Goal: Task Accomplishment & Management: Manage account settings

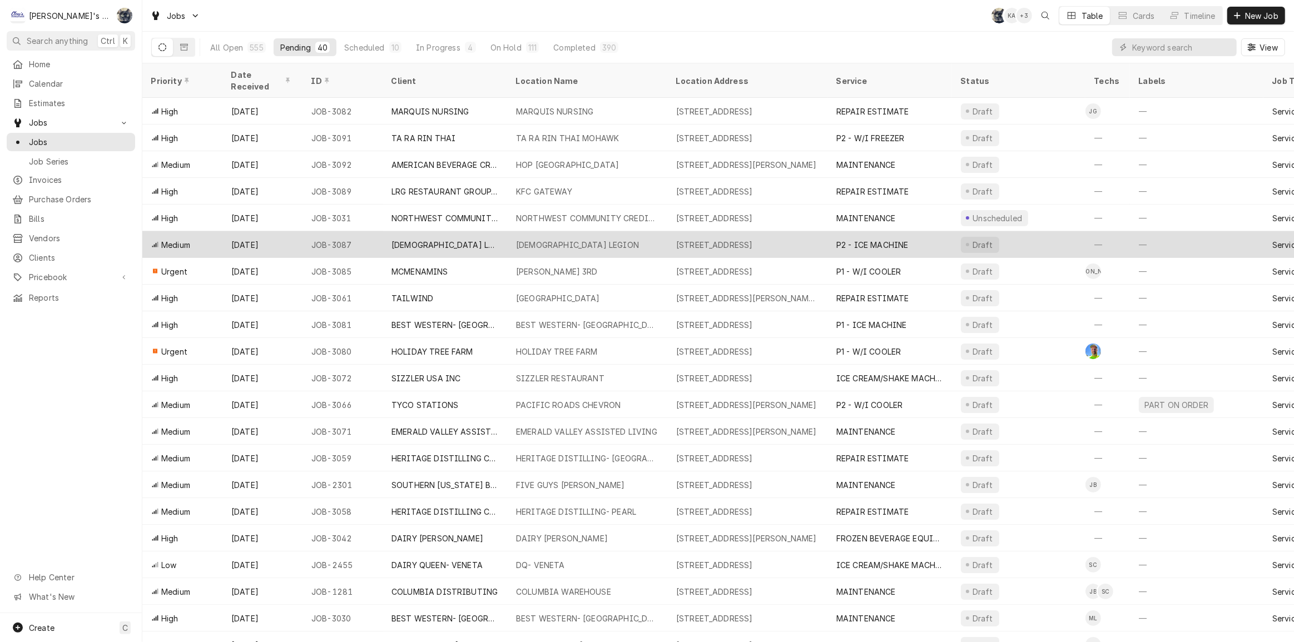
click at [512, 233] on div "[DEMOGRAPHIC_DATA] LEGION" at bounding box center [587, 244] width 160 height 27
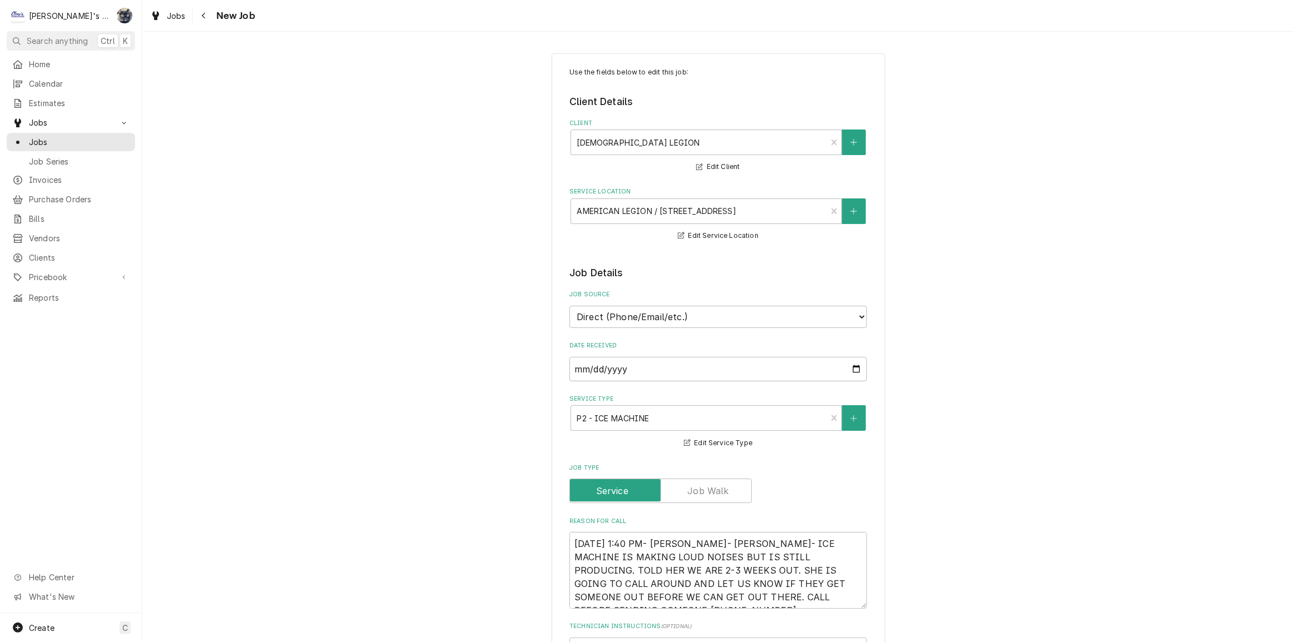
type textarea "x"
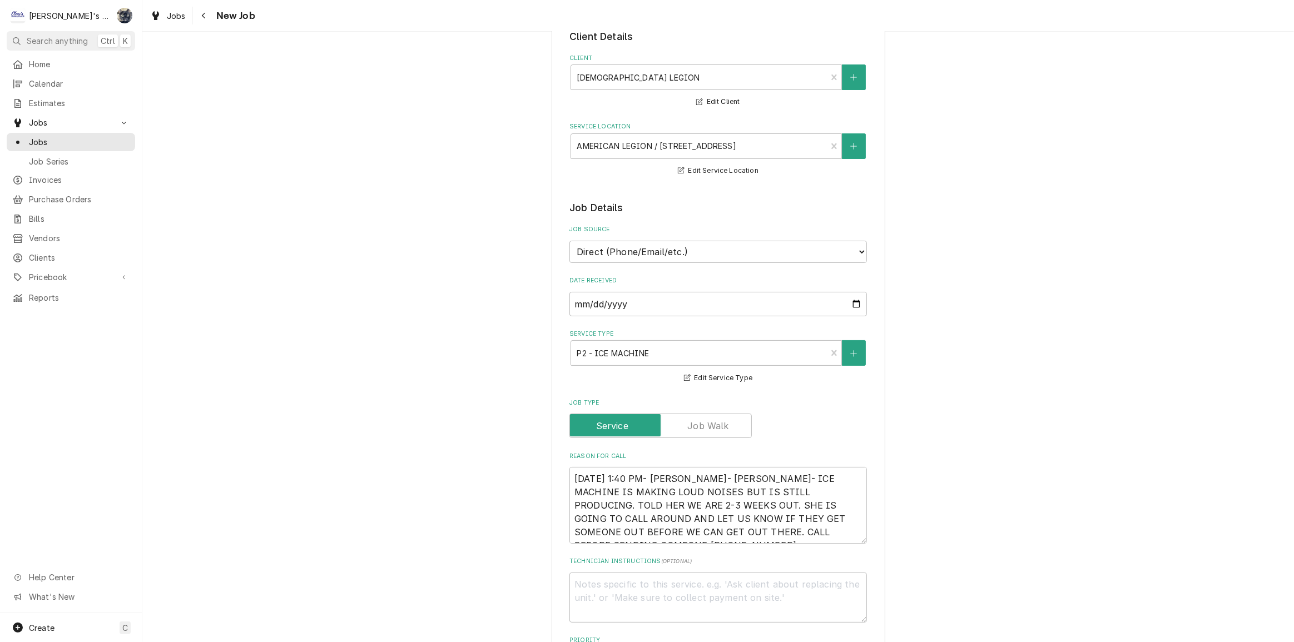
scroll to position [202, 0]
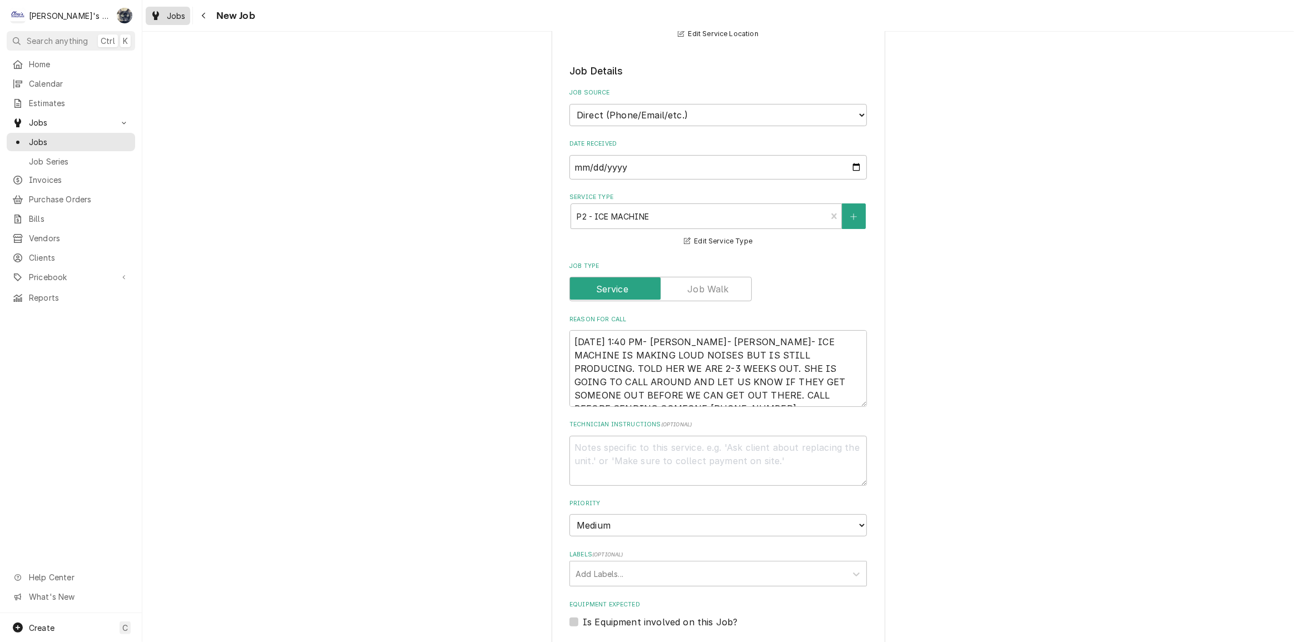
click at [157, 21] on div "Dynamic Content Wrapper" at bounding box center [155, 15] width 11 height 13
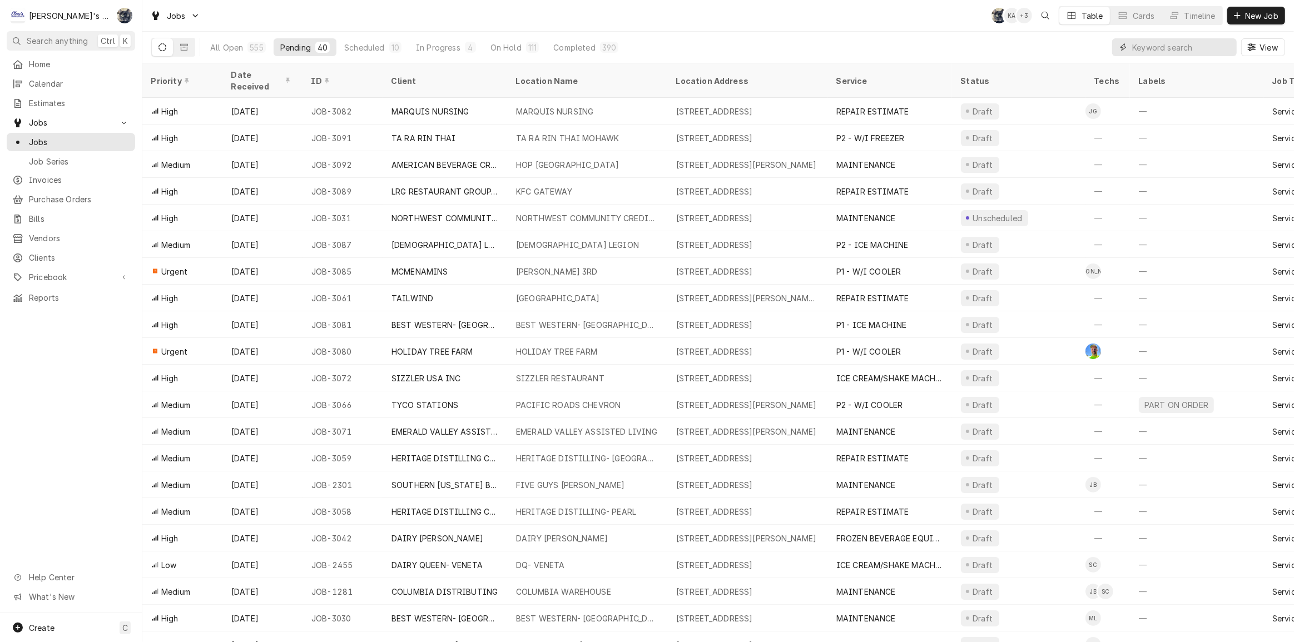
click at [1181, 50] on input "Dynamic Content Wrapper" at bounding box center [1181, 47] width 99 height 18
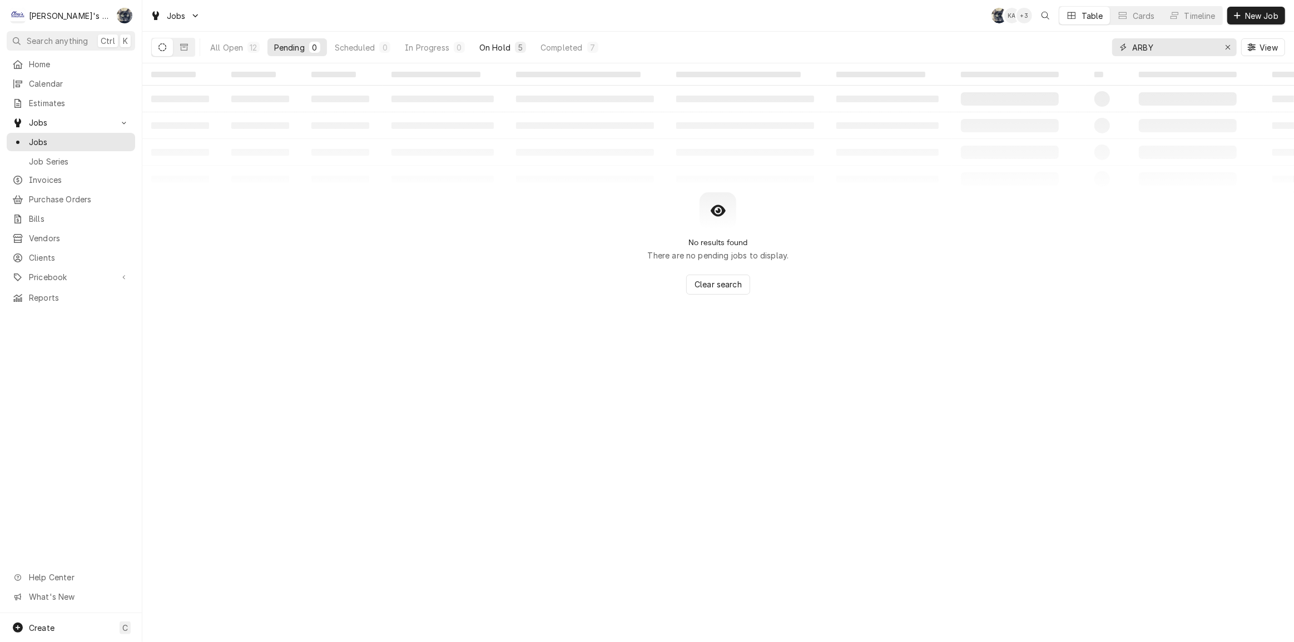
type input "ARBY"
click at [513, 47] on button "On Hold 5" at bounding box center [503, 47] width 60 height 18
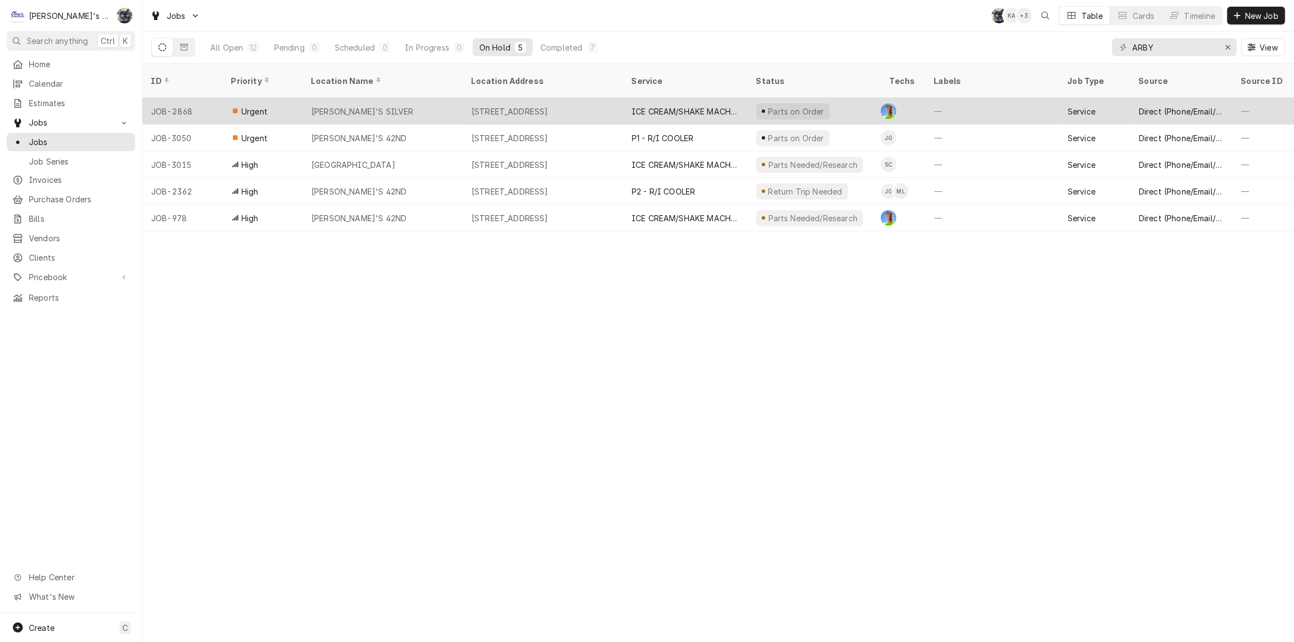
click at [548, 106] on div "35 SILVER LN, EUGENE, OR 97404" at bounding box center [510, 112] width 77 height 12
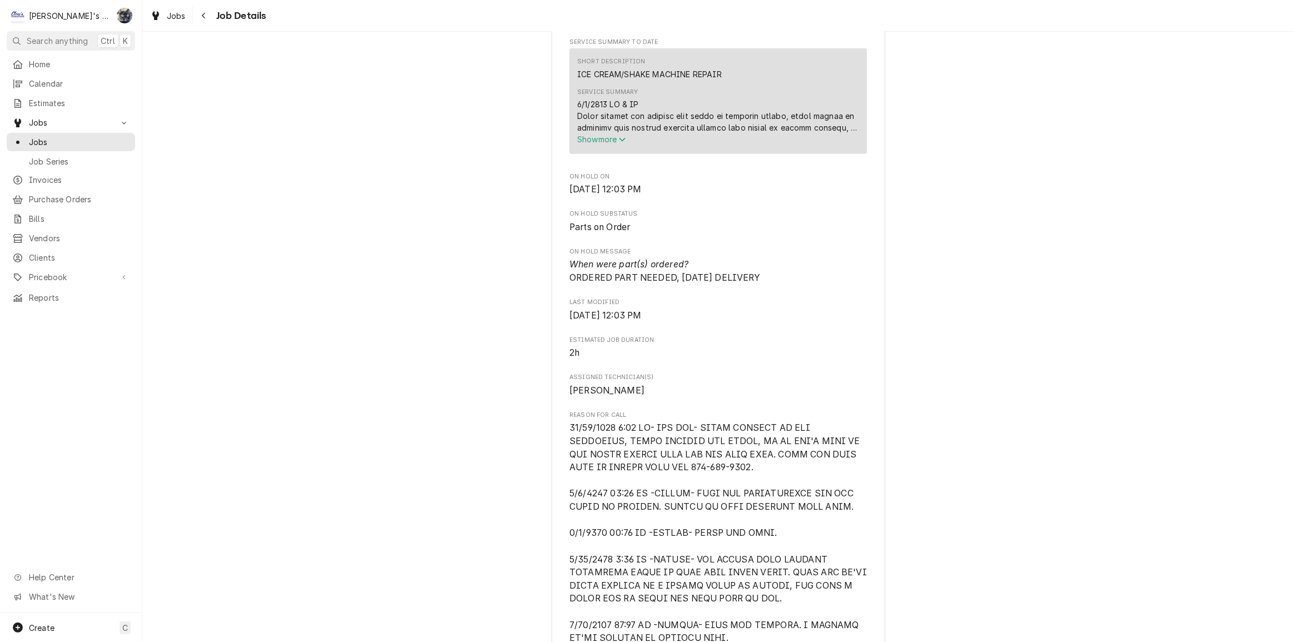
scroll to position [506, 0]
click at [595, 133] on span "Show more" at bounding box center [601, 137] width 49 height 9
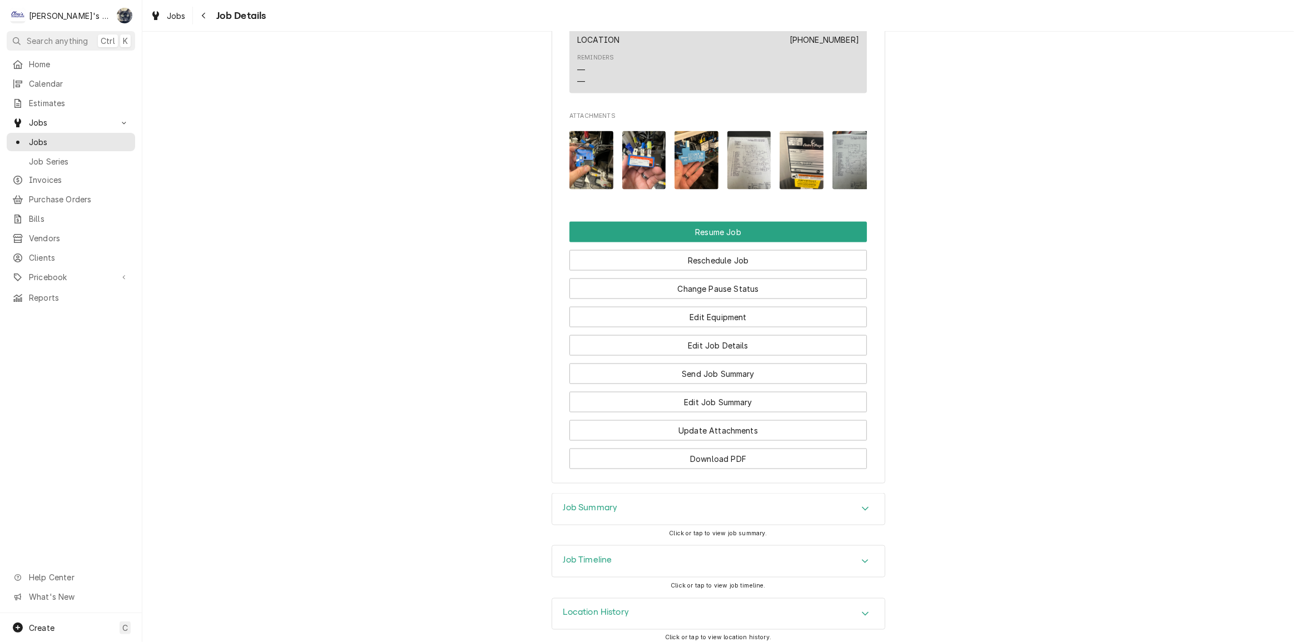
click at [600, 503] on h3 "Job Summary" at bounding box center [590, 508] width 55 height 11
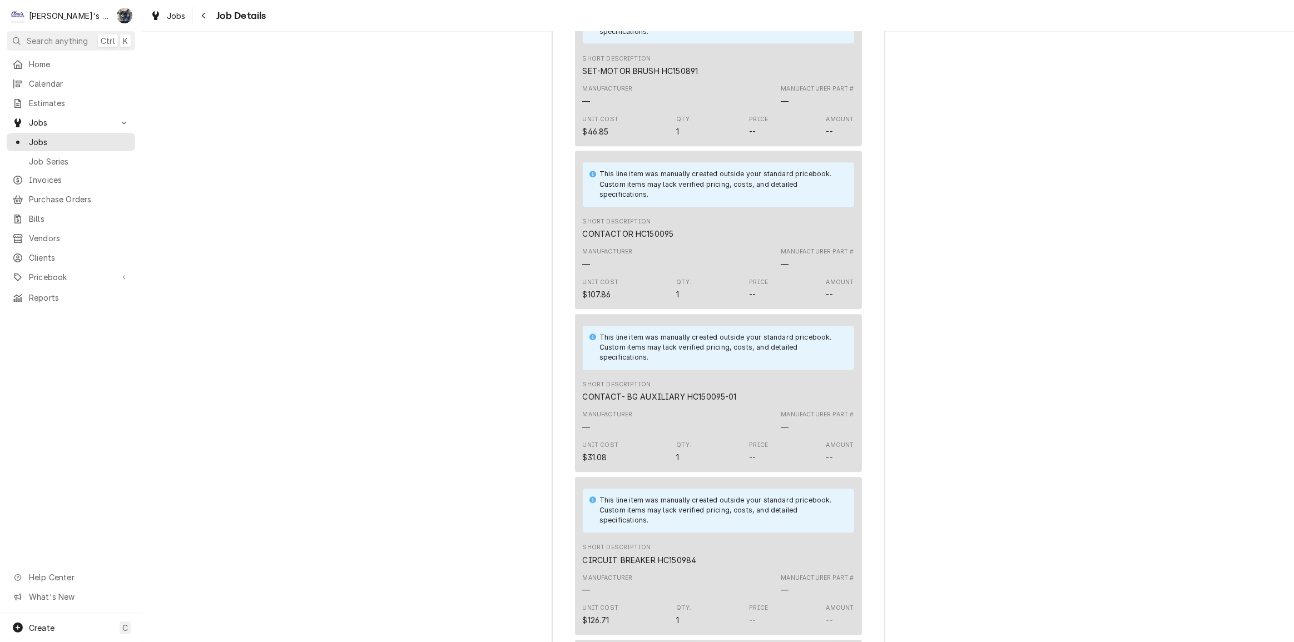
scroll to position [3058, 0]
click at [172, 11] on span "Jobs" at bounding box center [176, 16] width 19 height 12
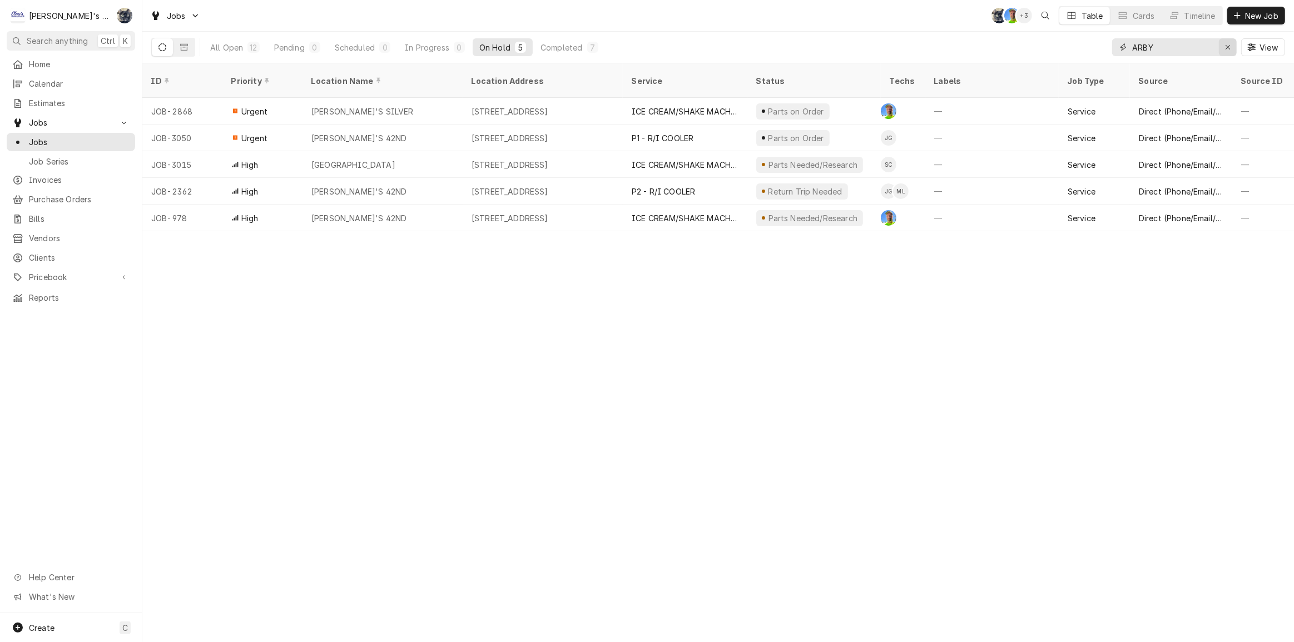
click at [1228, 48] on icon "Erase input" at bounding box center [1228, 47] width 6 height 8
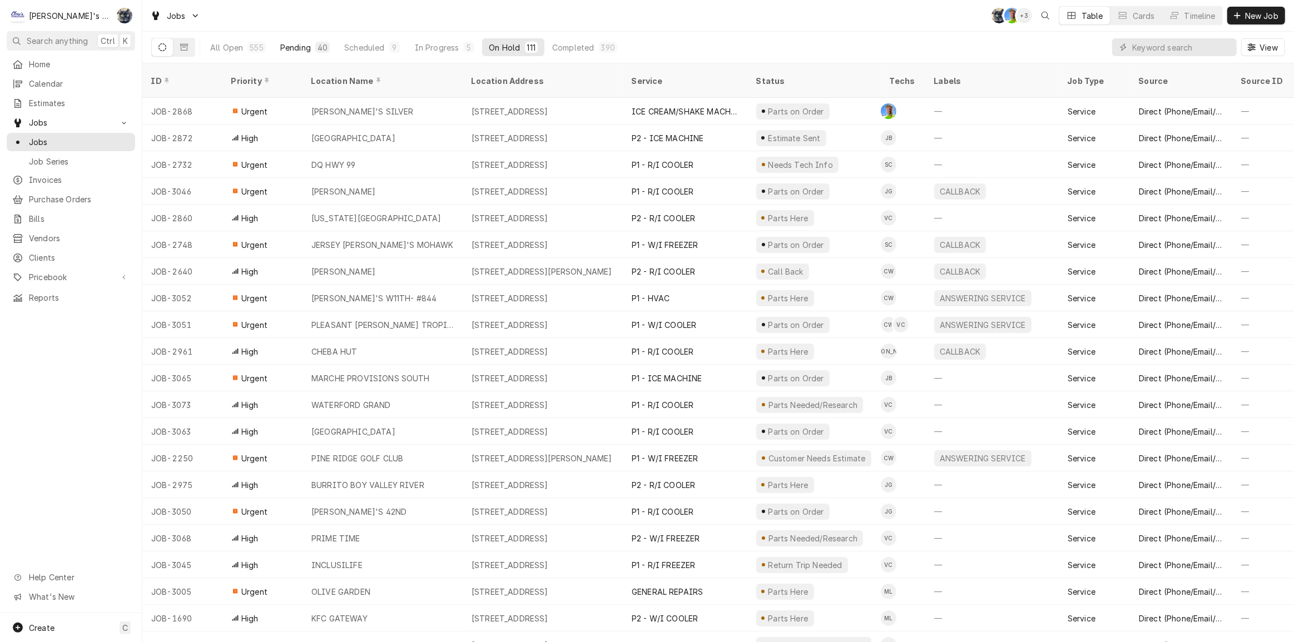
click at [303, 52] on div "Pending" at bounding box center [295, 48] width 31 height 12
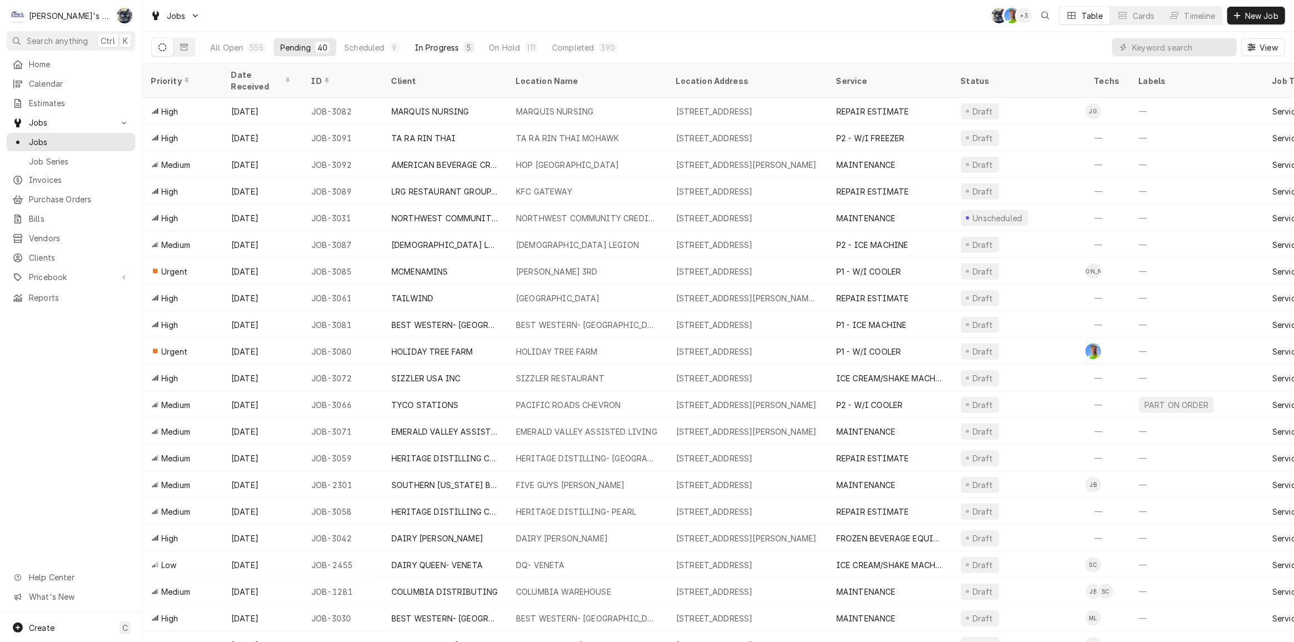
click at [445, 49] on div "In Progress" at bounding box center [437, 48] width 44 height 12
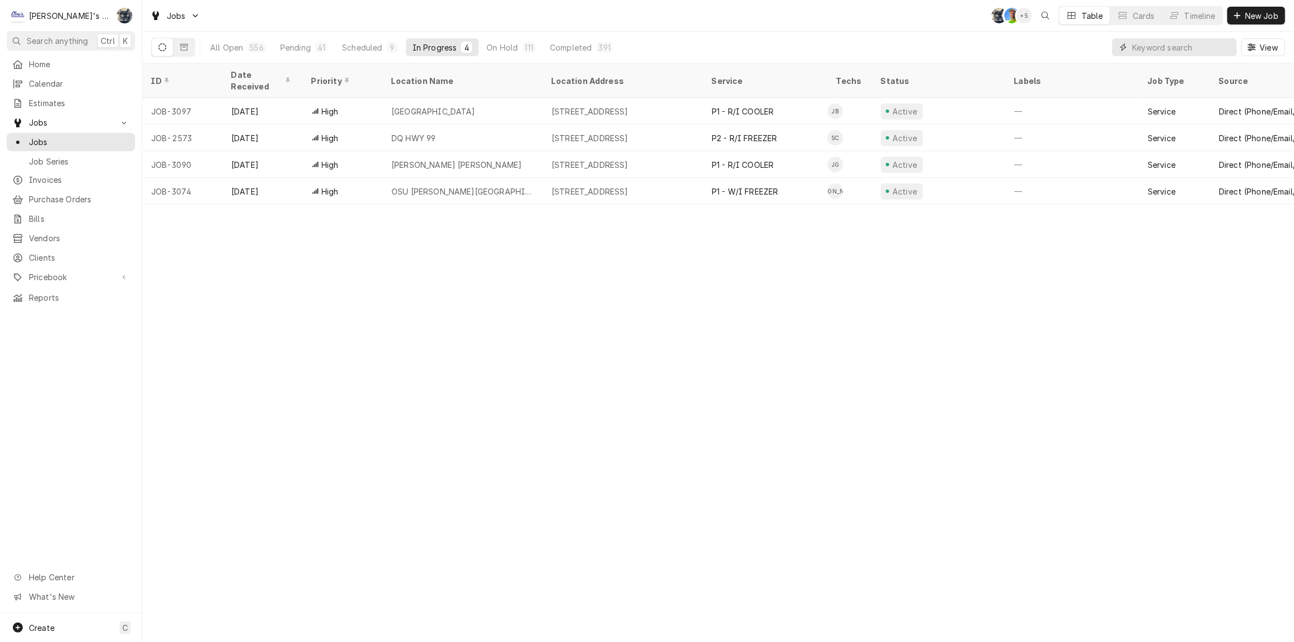
click at [1153, 46] on input "Dynamic Content Wrapper" at bounding box center [1181, 47] width 99 height 18
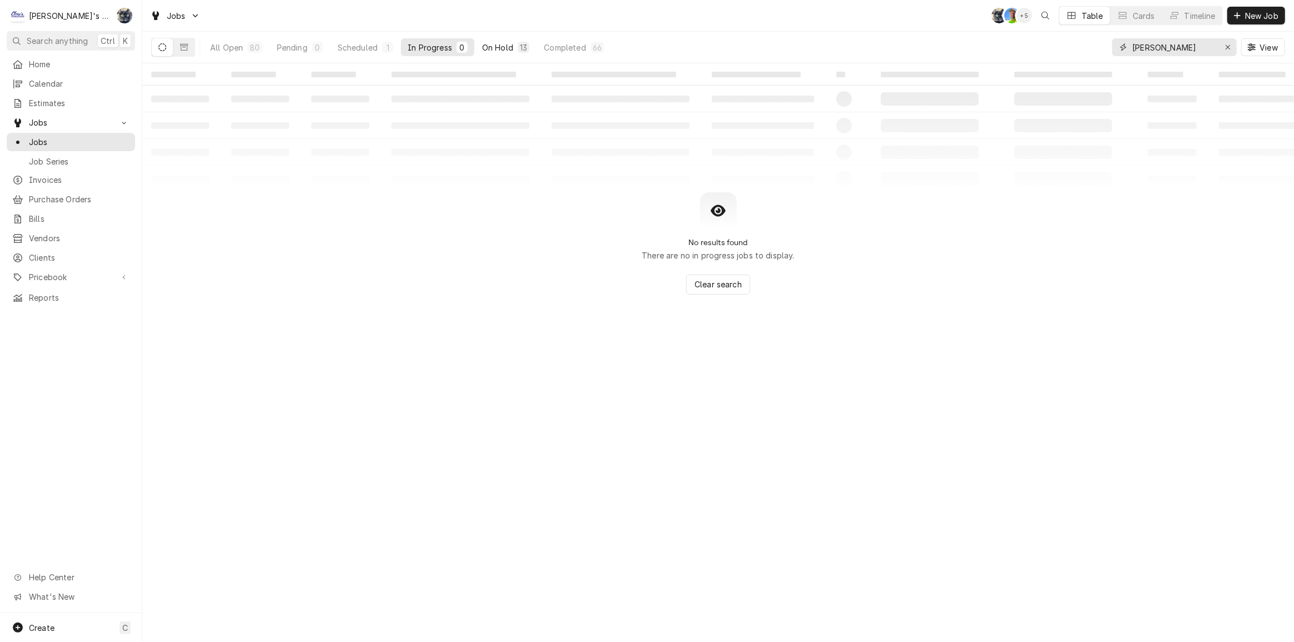
type input "cameron"
click at [521, 43] on div "13" at bounding box center [523, 48] width 7 height 12
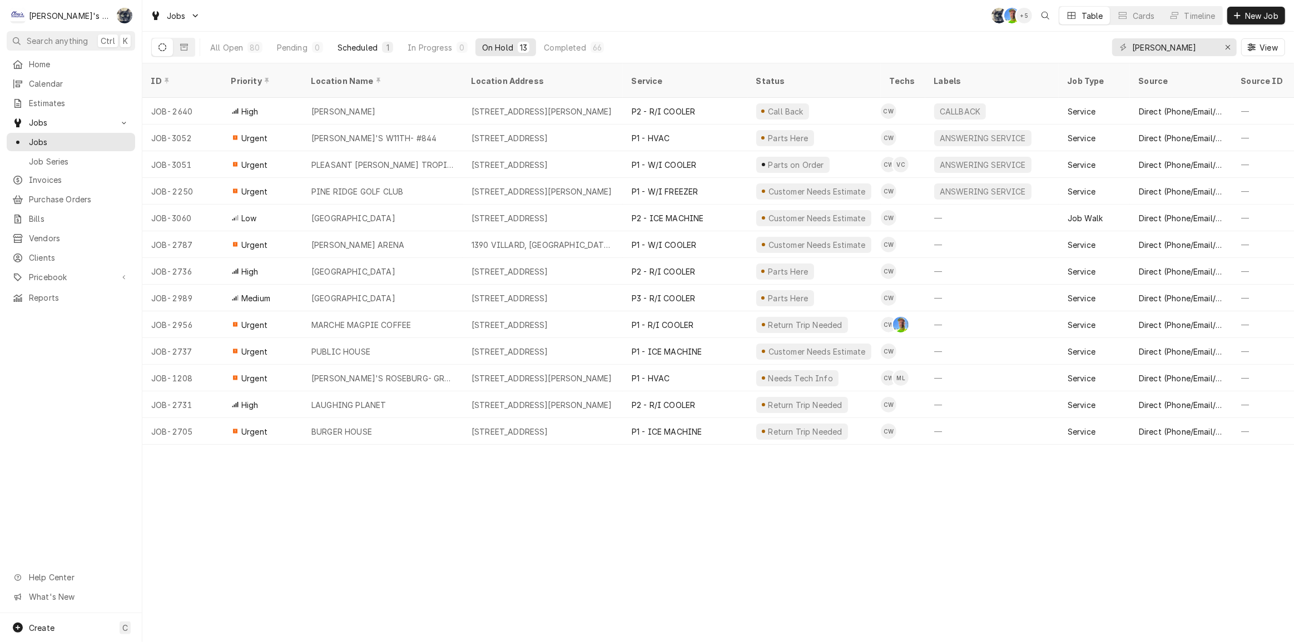
click at [385, 48] on div "1" at bounding box center [387, 48] width 7 height 12
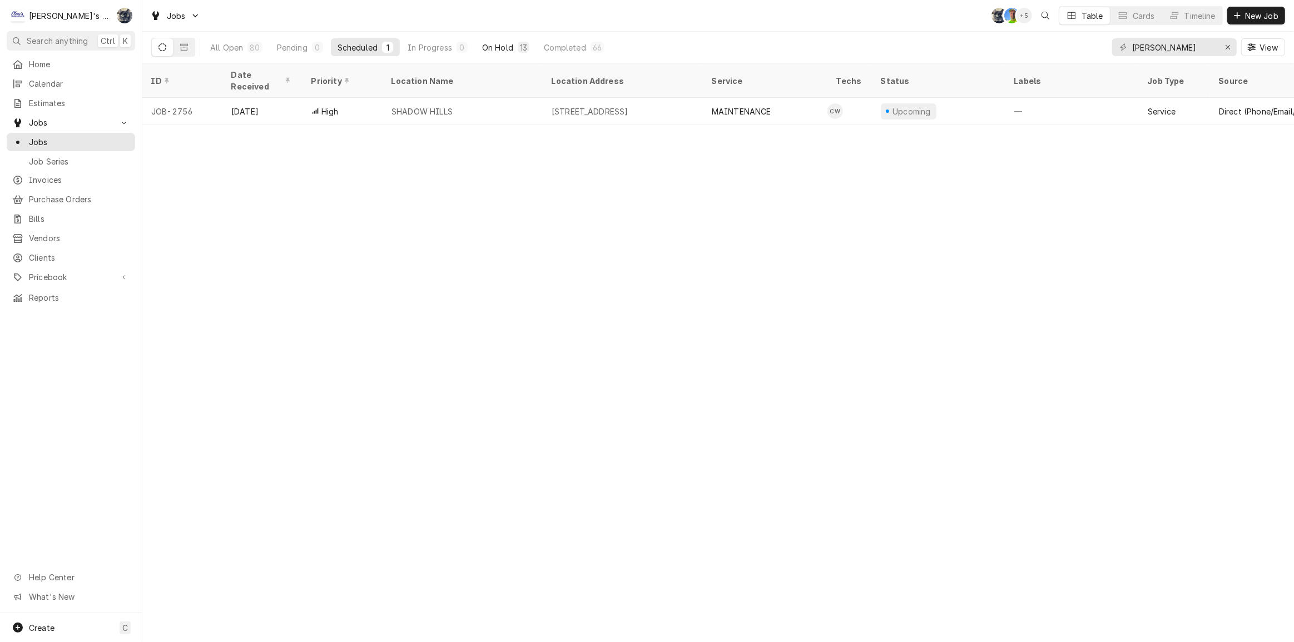
click at [496, 44] on div "On Hold" at bounding box center [497, 48] width 31 height 12
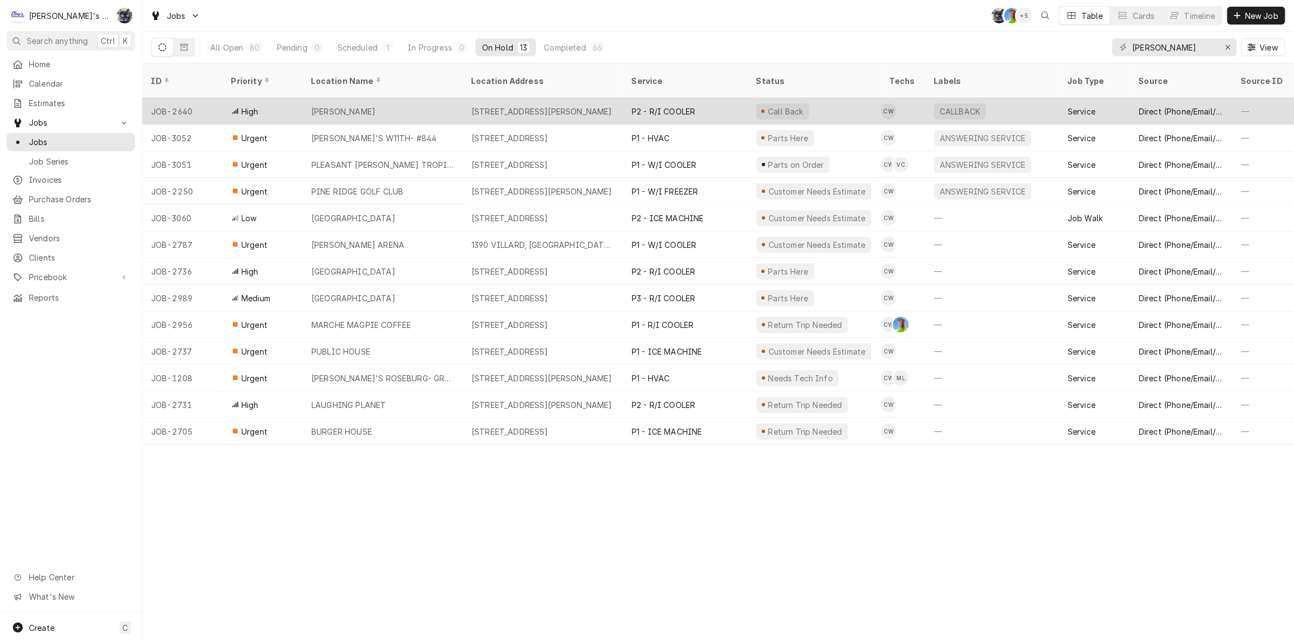
click at [495, 106] on div "541 BLAIR BLVD, EUGENE, OR 97401" at bounding box center [542, 112] width 141 height 12
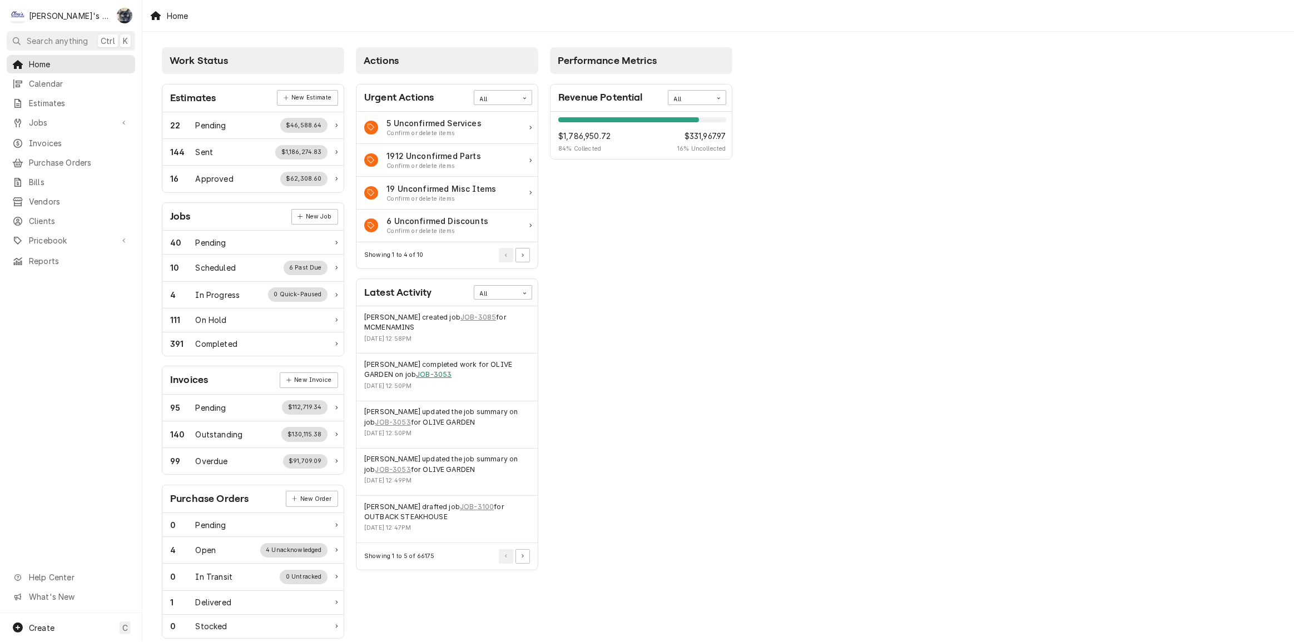
click at [433, 374] on link "JOB-3053" at bounding box center [434, 375] width 36 height 10
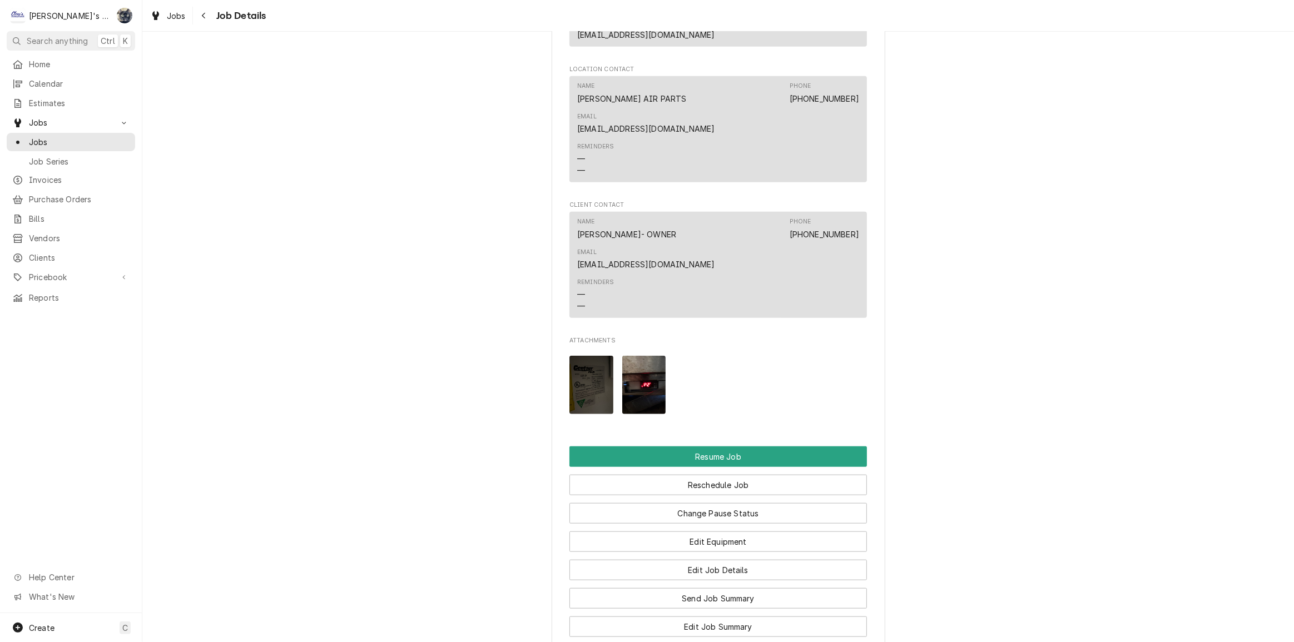
scroll to position [758, 0]
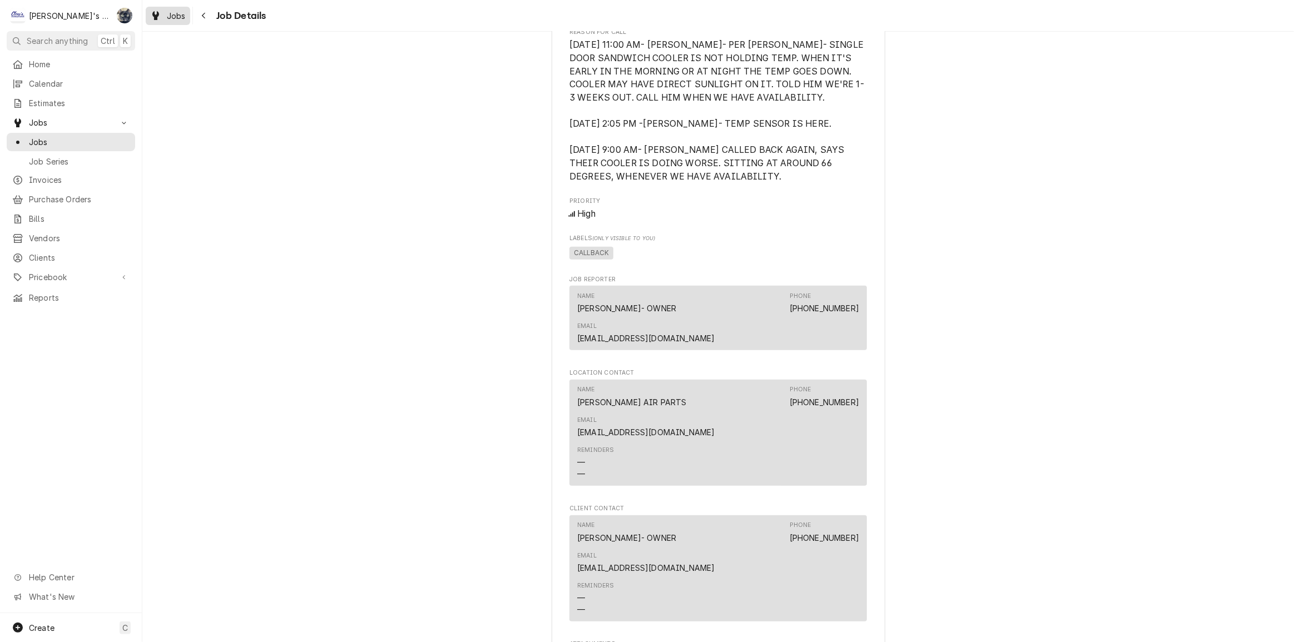
click at [173, 14] on span "Jobs" at bounding box center [176, 16] width 19 height 12
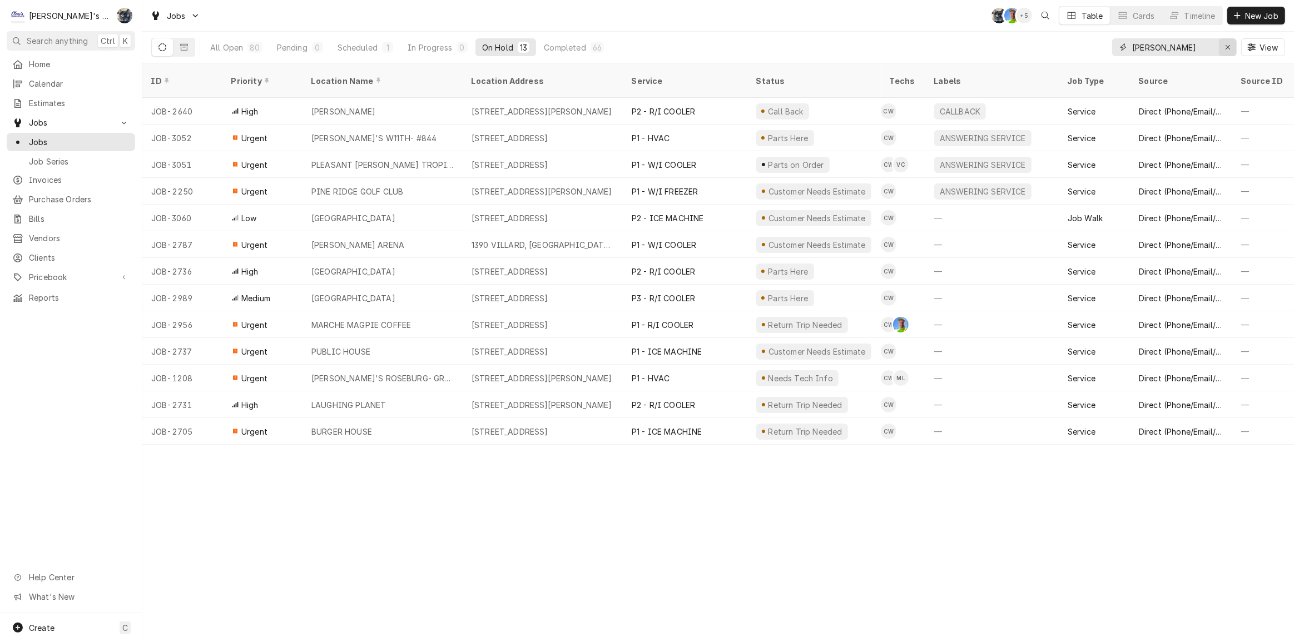
click at [1227, 45] on icon "Erase input" at bounding box center [1228, 47] width 6 height 8
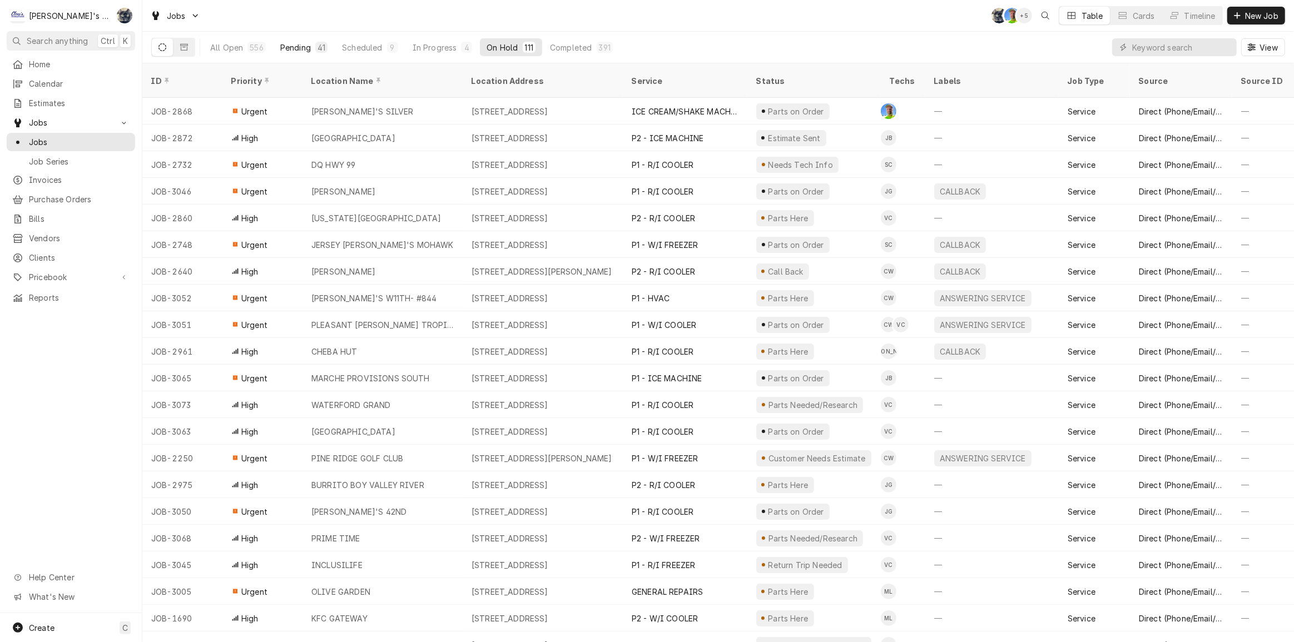
click at [319, 47] on div "41" at bounding box center [322, 48] width 8 height 12
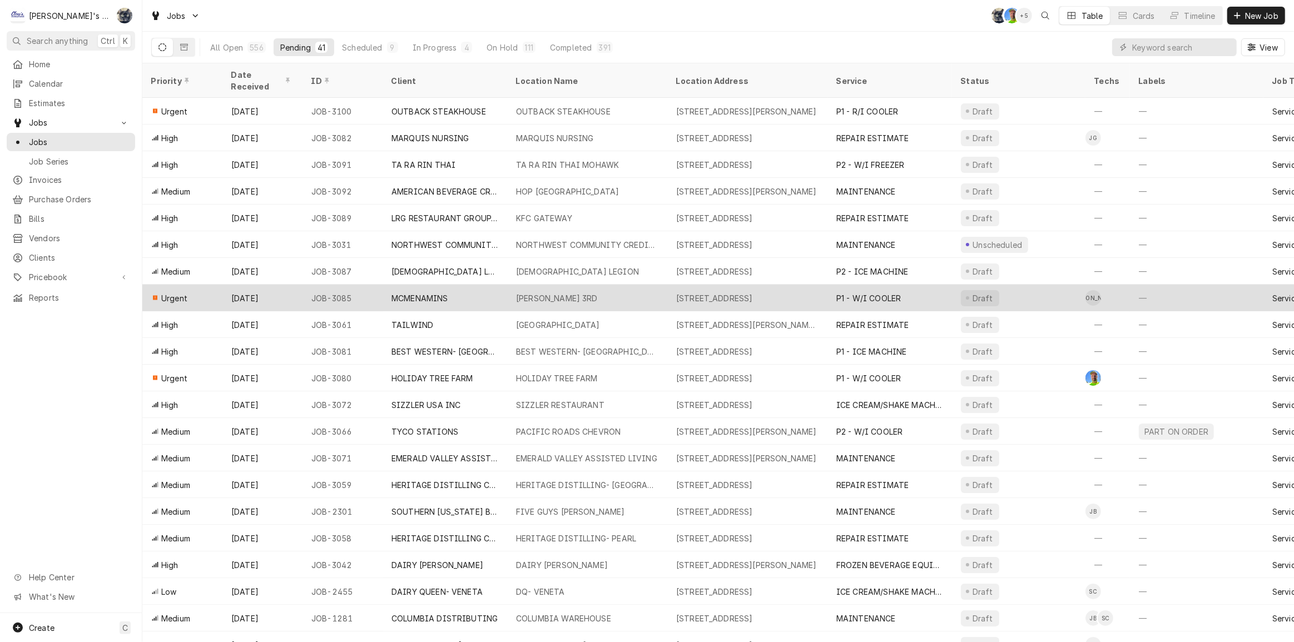
click at [450, 285] on div "MCMENAMINS" at bounding box center [445, 298] width 125 height 27
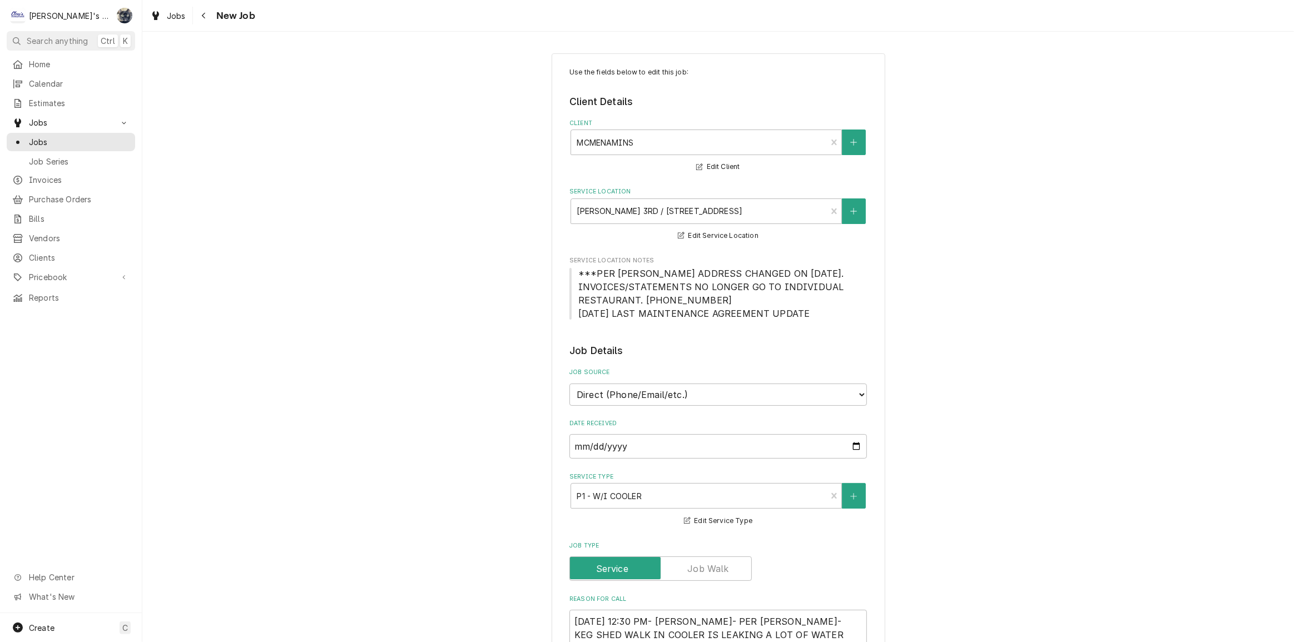
type textarea "x"
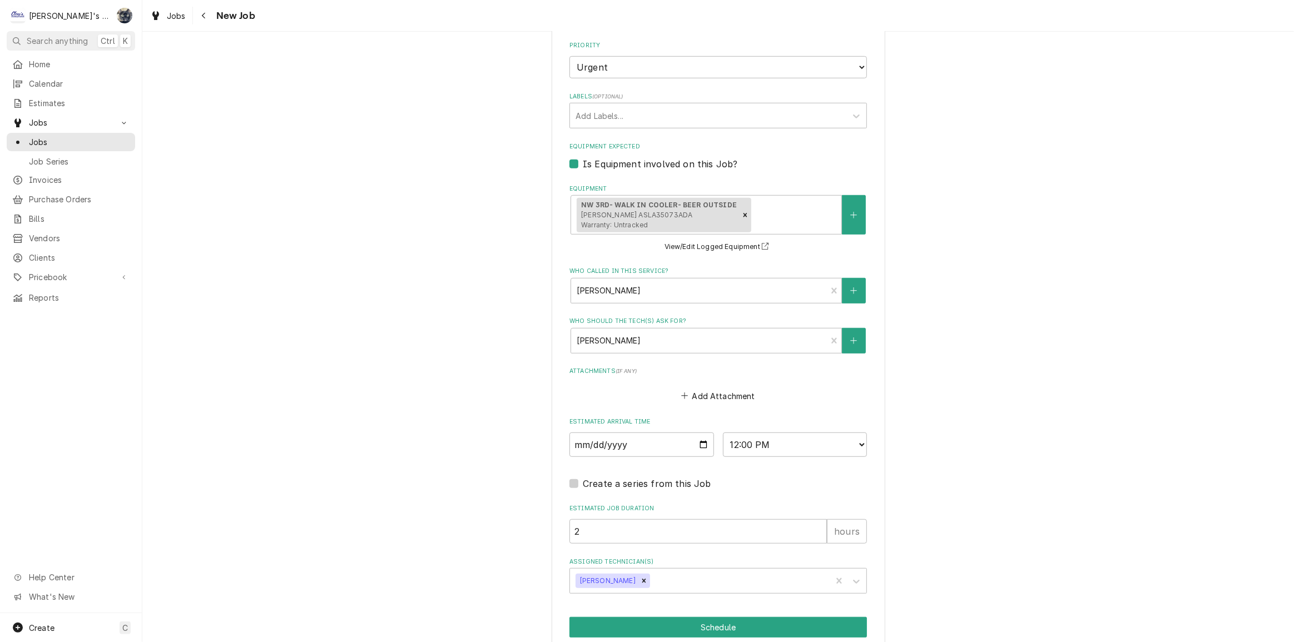
scroll to position [621, 0]
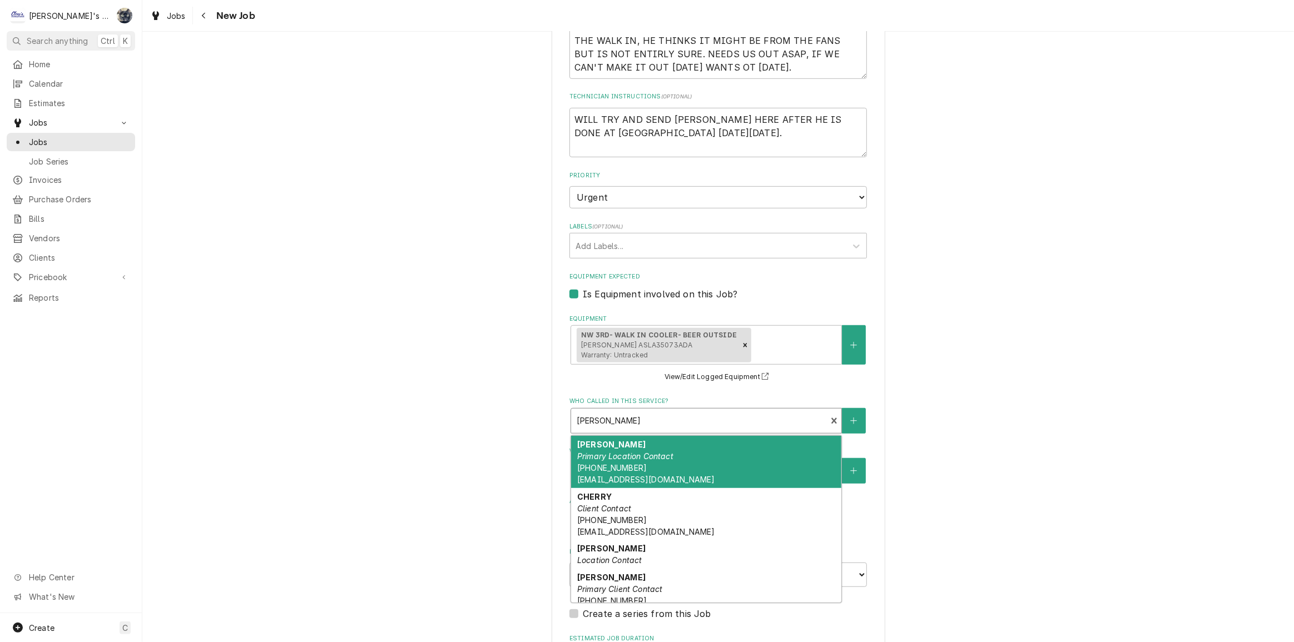
click at [589, 423] on div "Who called in this service?" at bounding box center [699, 421] width 244 height 20
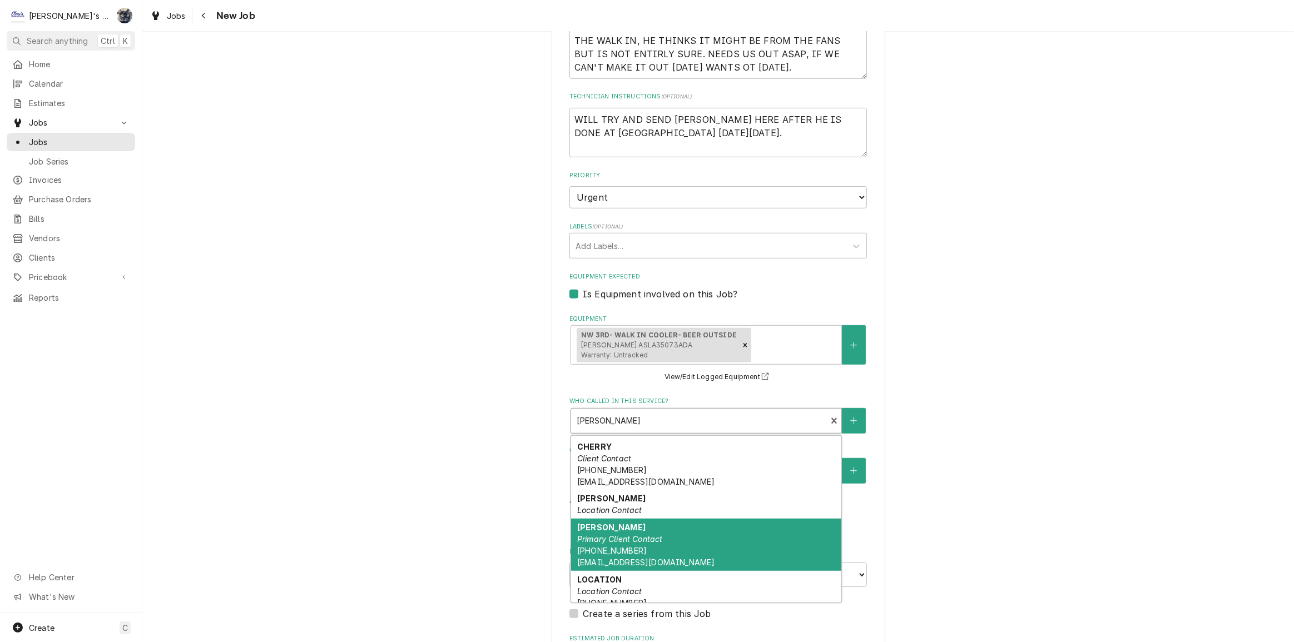
scroll to position [0, 0]
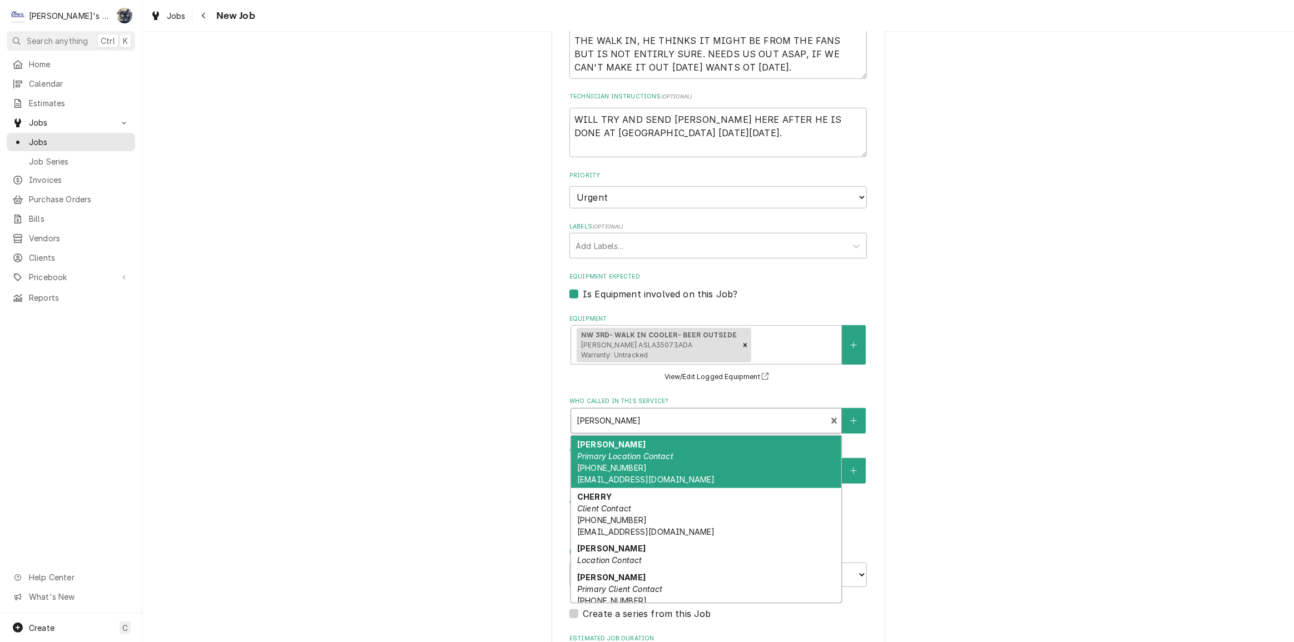
click at [1017, 433] on div "Use the fields below to edit this job: Client Details Client MCMENAMINS Edit Cl…" at bounding box center [718, 135] width 1152 height 1427
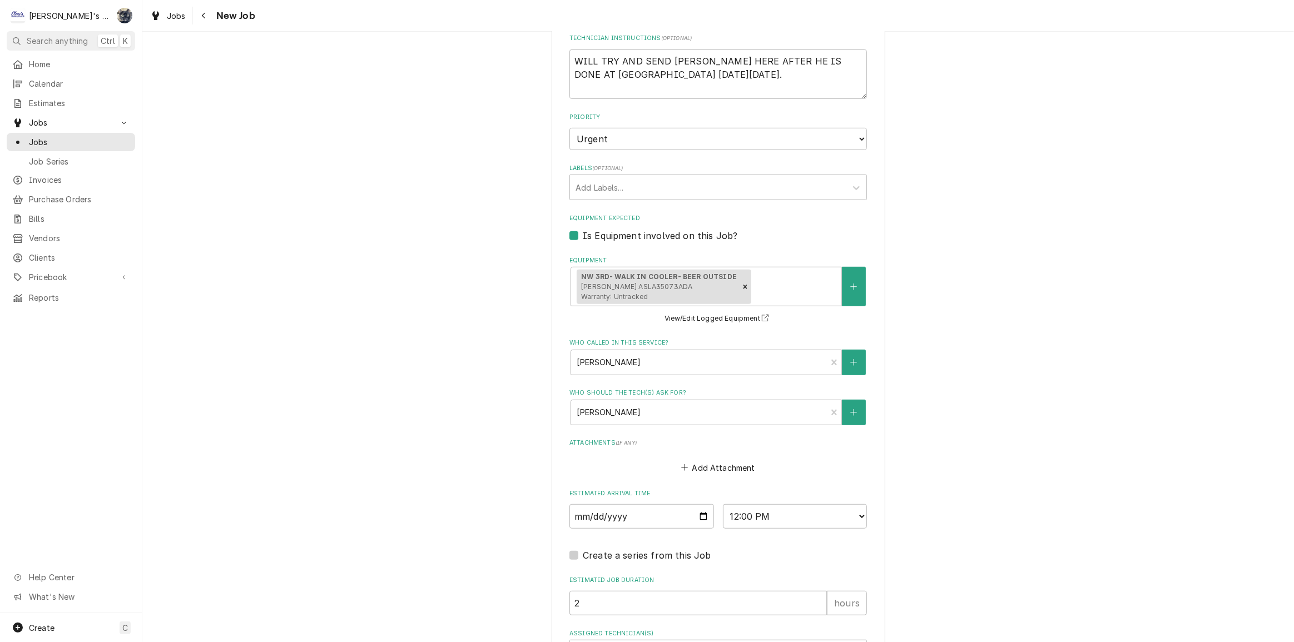
scroll to position [773, 0]
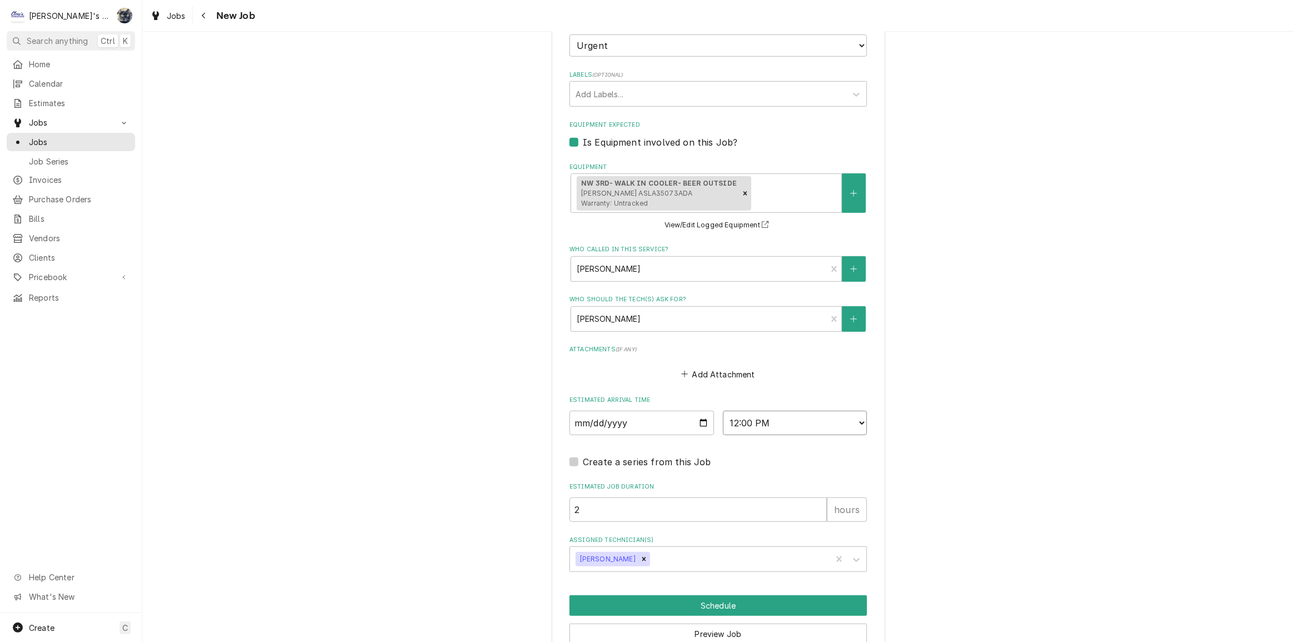
click at [856, 423] on select "AM / PM 6:00 AM 6:15 AM 6:30 AM 6:45 AM 7:00 AM 7:15 AM 7:30 AM 7:45 AM 8:00 AM…" at bounding box center [795, 423] width 145 height 24
select select "13:00:00"
click at [723, 411] on select "AM / PM 6:00 AM 6:15 AM 6:30 AM 6:45 AM 7:00 AM 7:15 AM 7:30 AM 7:45 AM 8:00 AM…" at bounding box center [795, 423] width 145 height 24
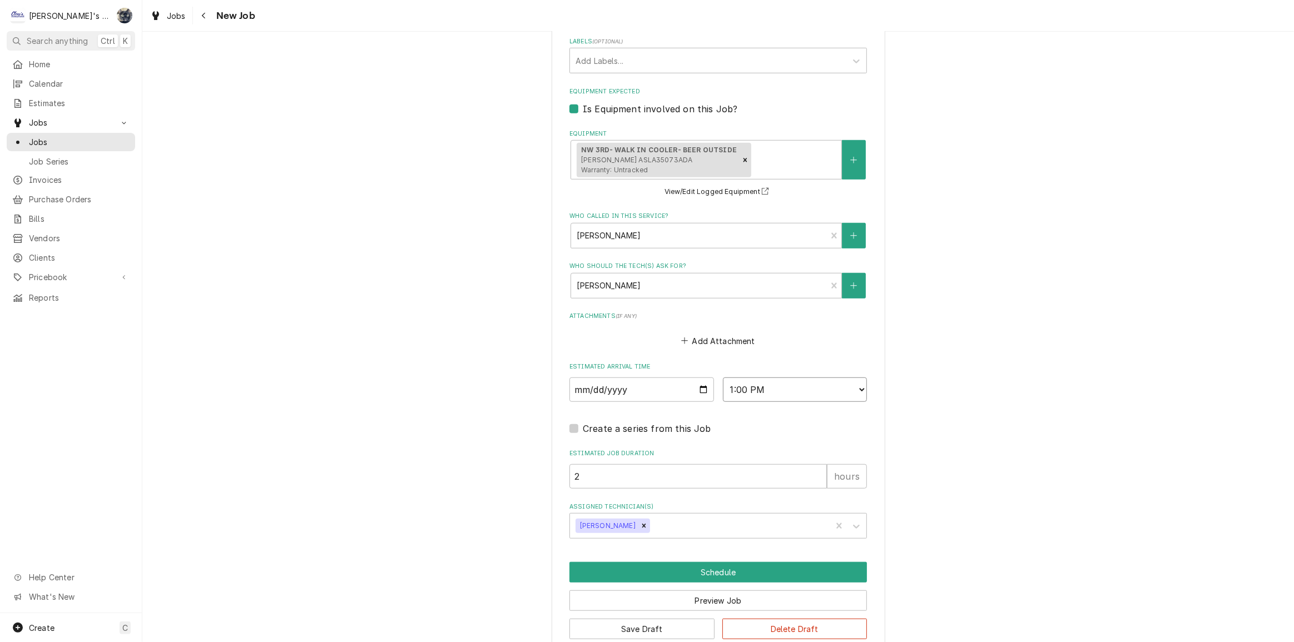
scroll to position [823, 0]
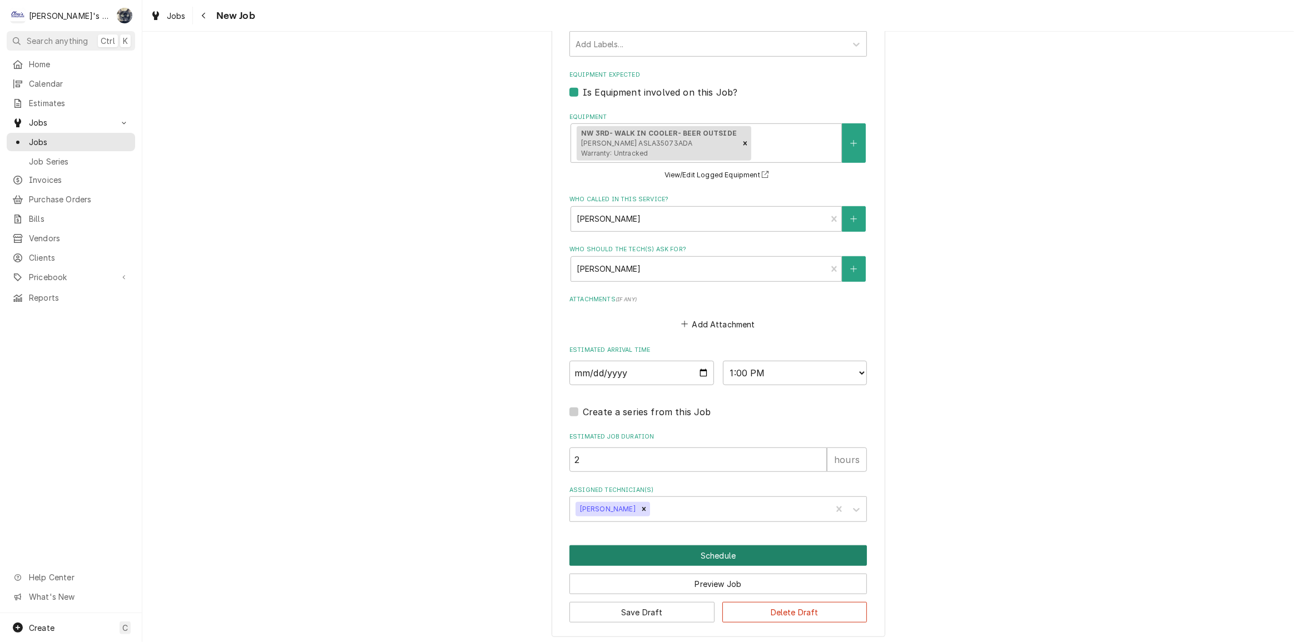
click at [715, 556] on button "Schedule" at bounding box center [719, 556] width 298 height 21
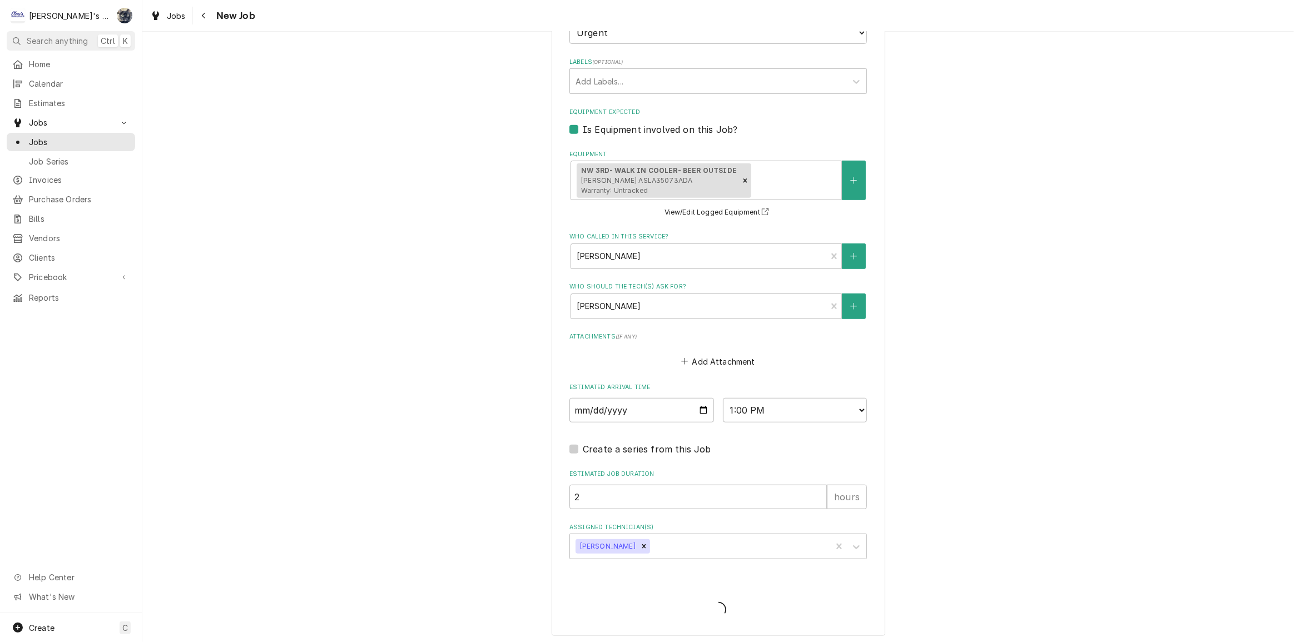
type textarea "x"
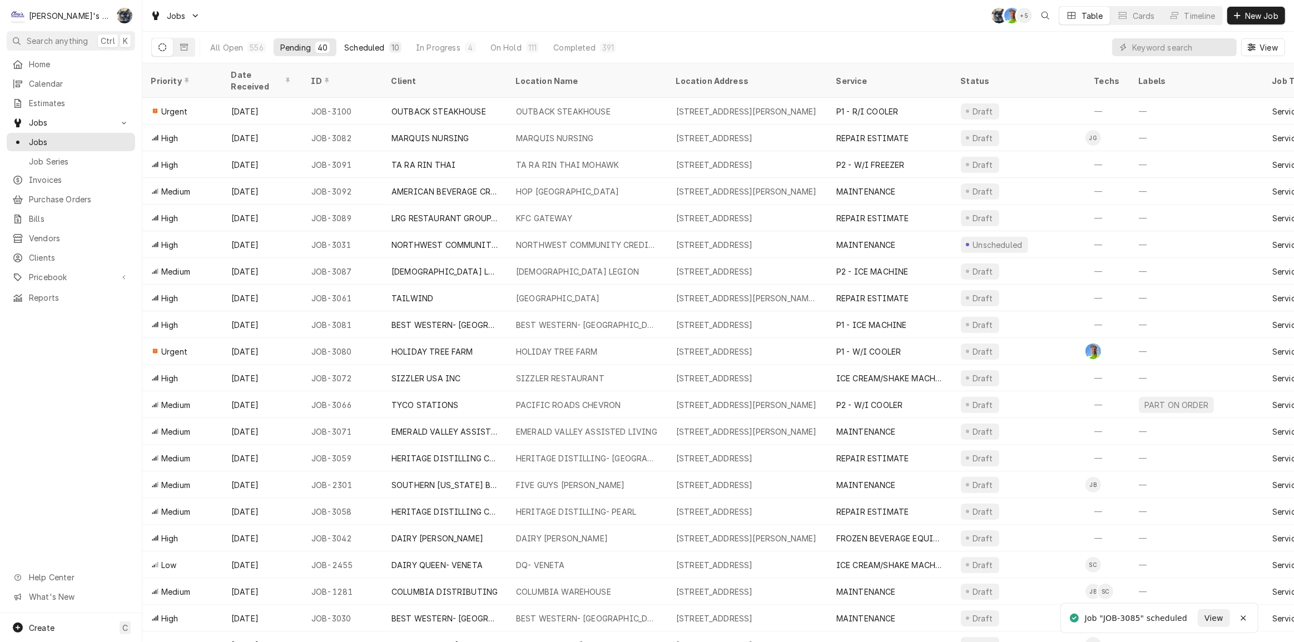
click at [389, 44] on div "10" at bounding box center [395, 47] width 12 height 11
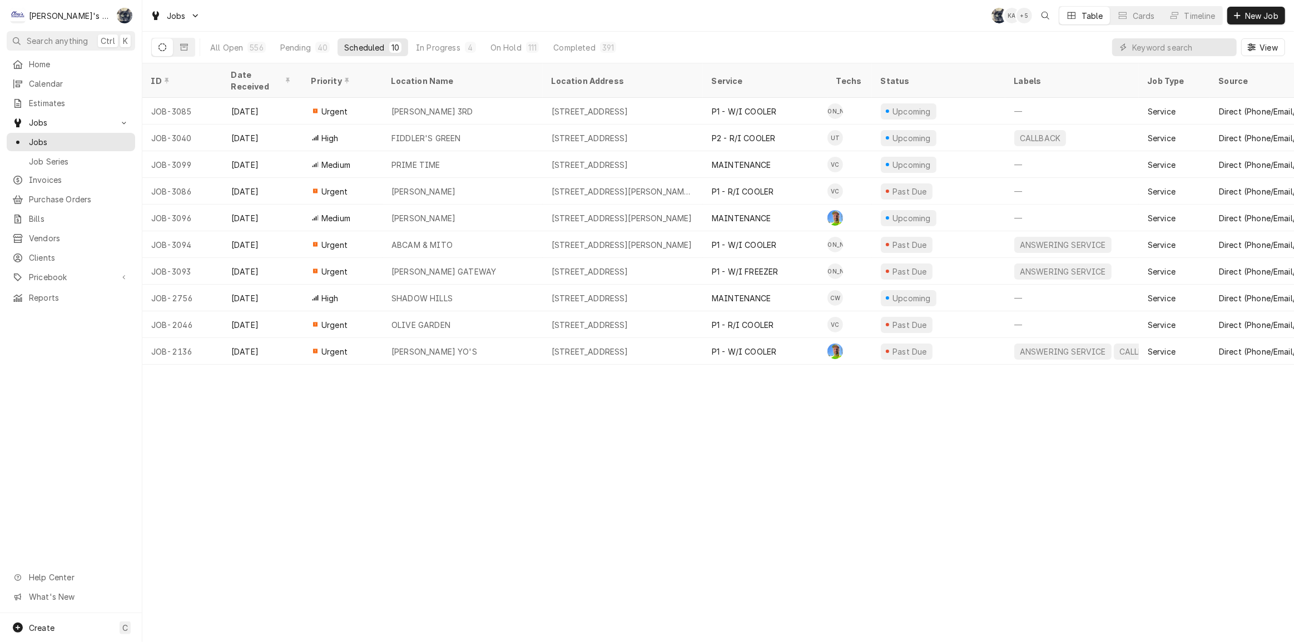
click at [575, 21] on div "Jobs SB KA + 5 Table Cards Timeline New Job" at bounding box center [718, 15] width 1152 height 31
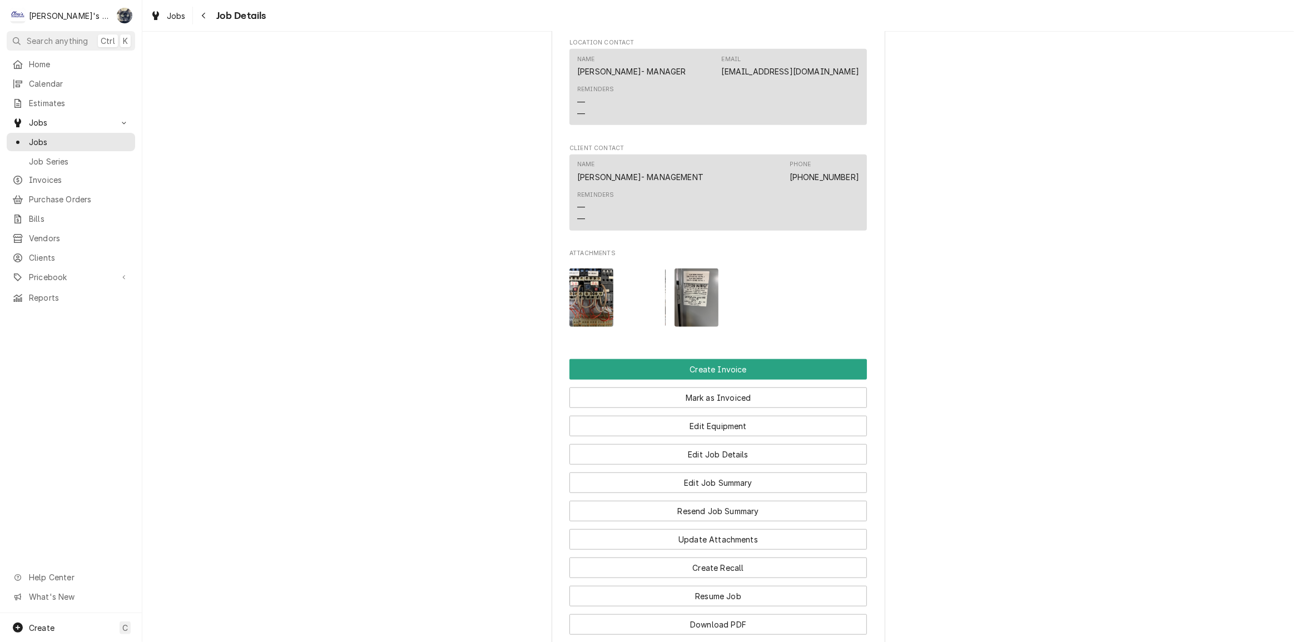
scroll to position [1057, 0]
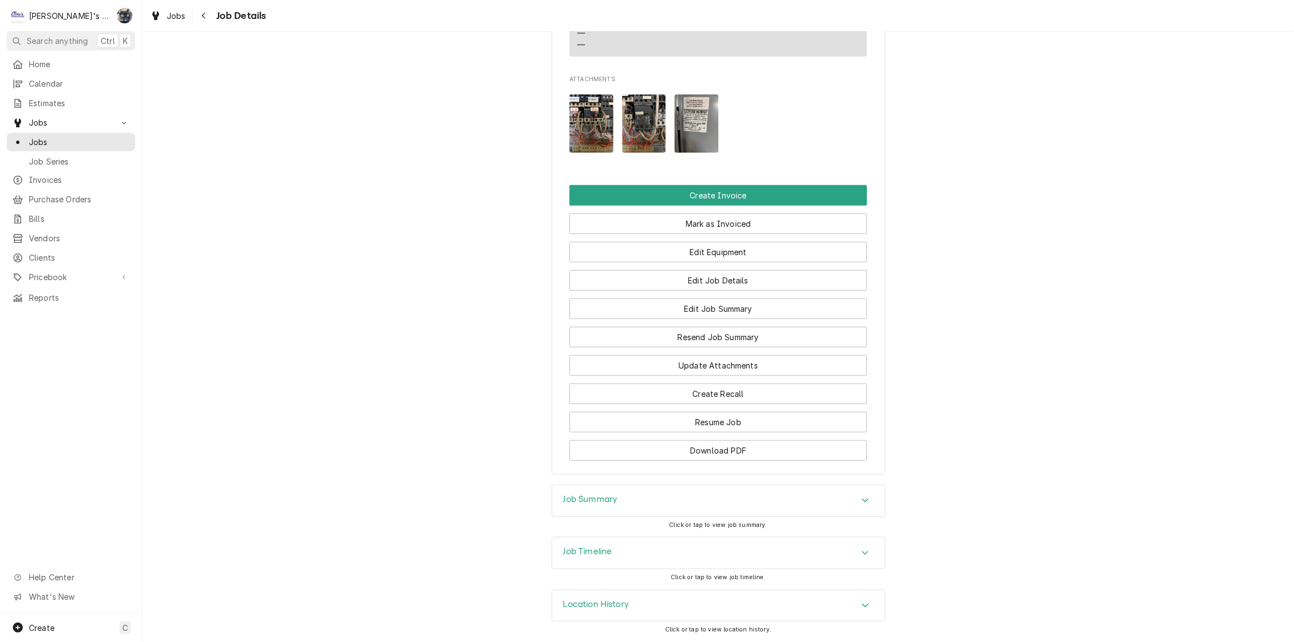
click at [626, 561] on div "Job Timeline" at bounding box center [718, 553] width 333 height 31
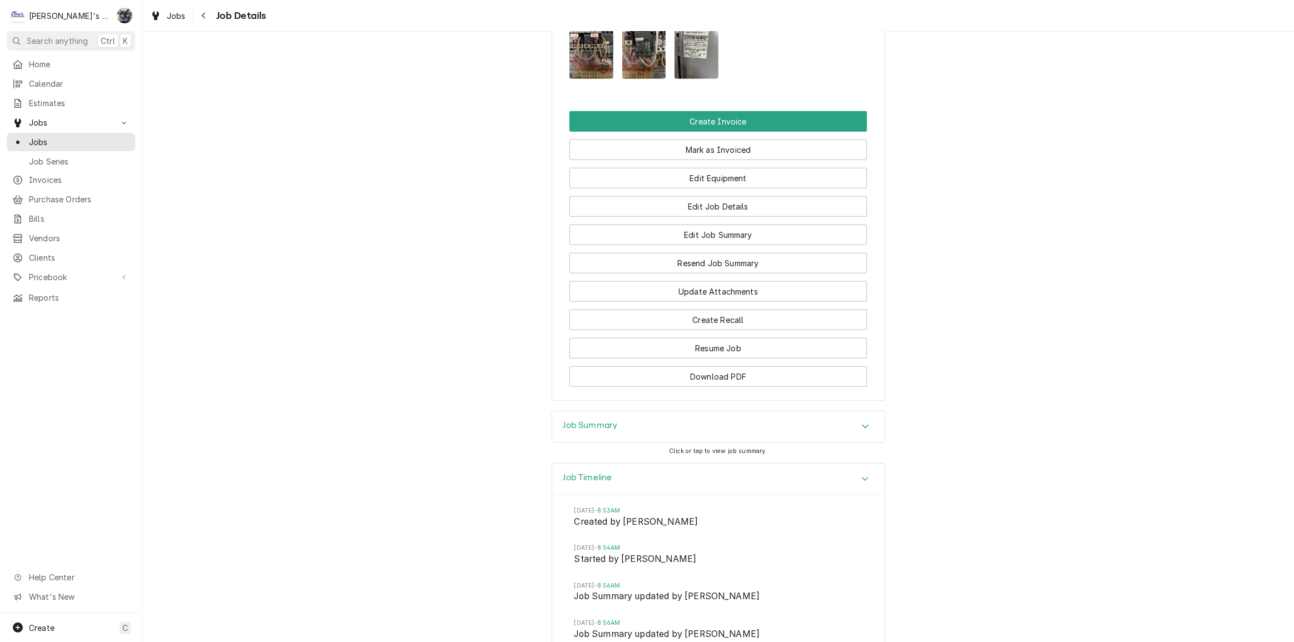
click at [629, 443] on div "Job Summary" at bounding box center [718, 427] width 333 height 31
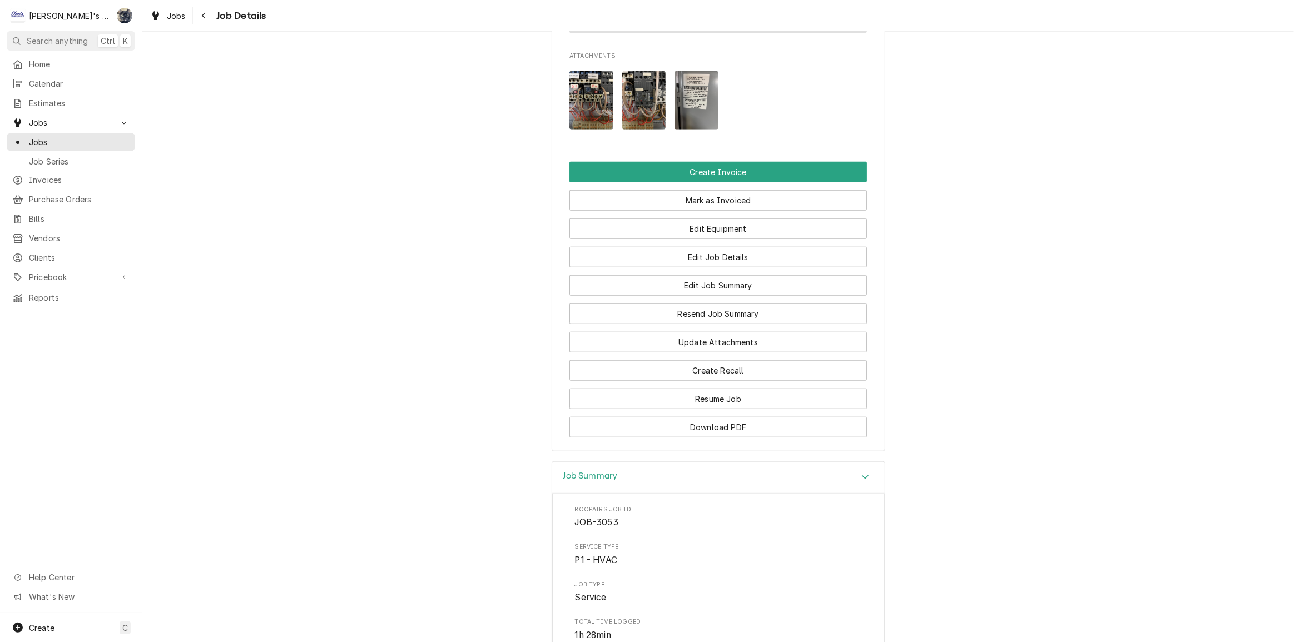
scroll to position [754, 0]
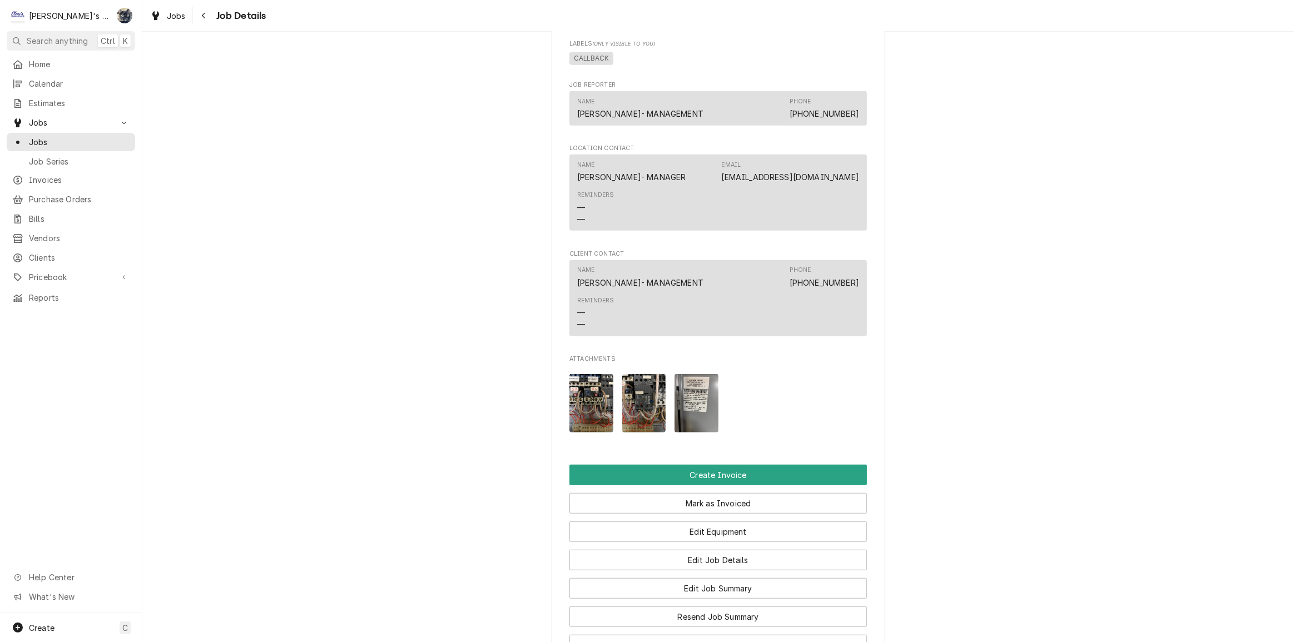
click at [585, 433] on img "Attachments" at bounding box center [592, 403] width 44 height 58
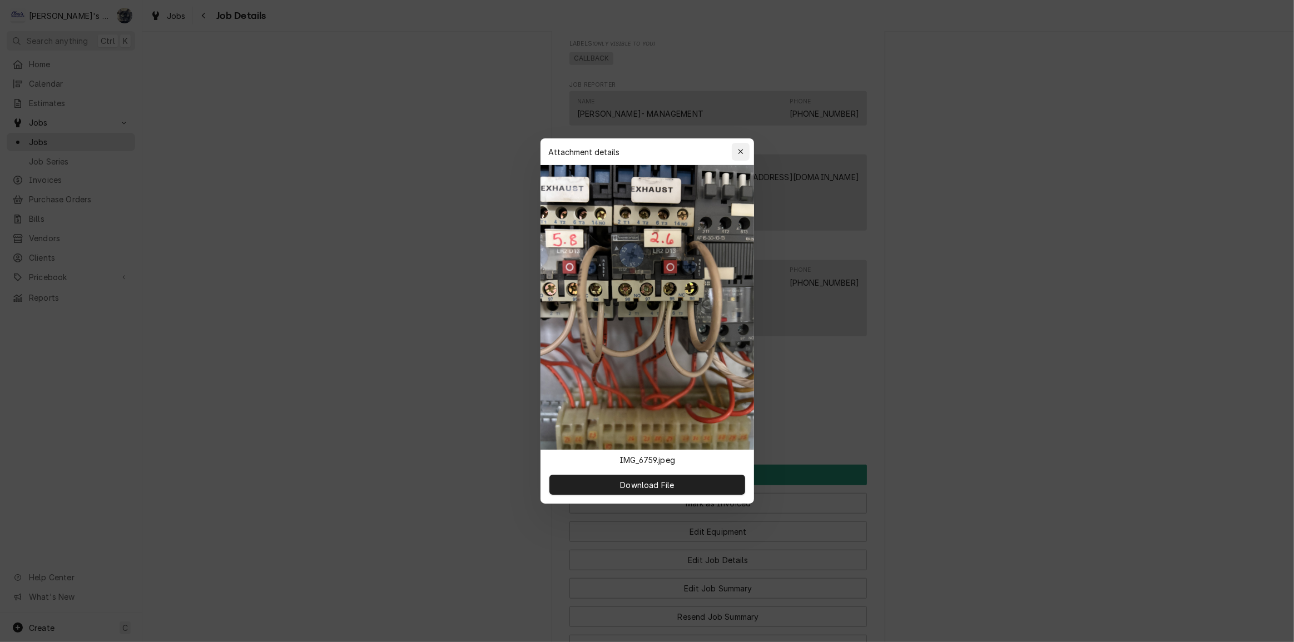
click at [741, 152] on icon "button" at bounding box center [740, 151] width 5 height 5
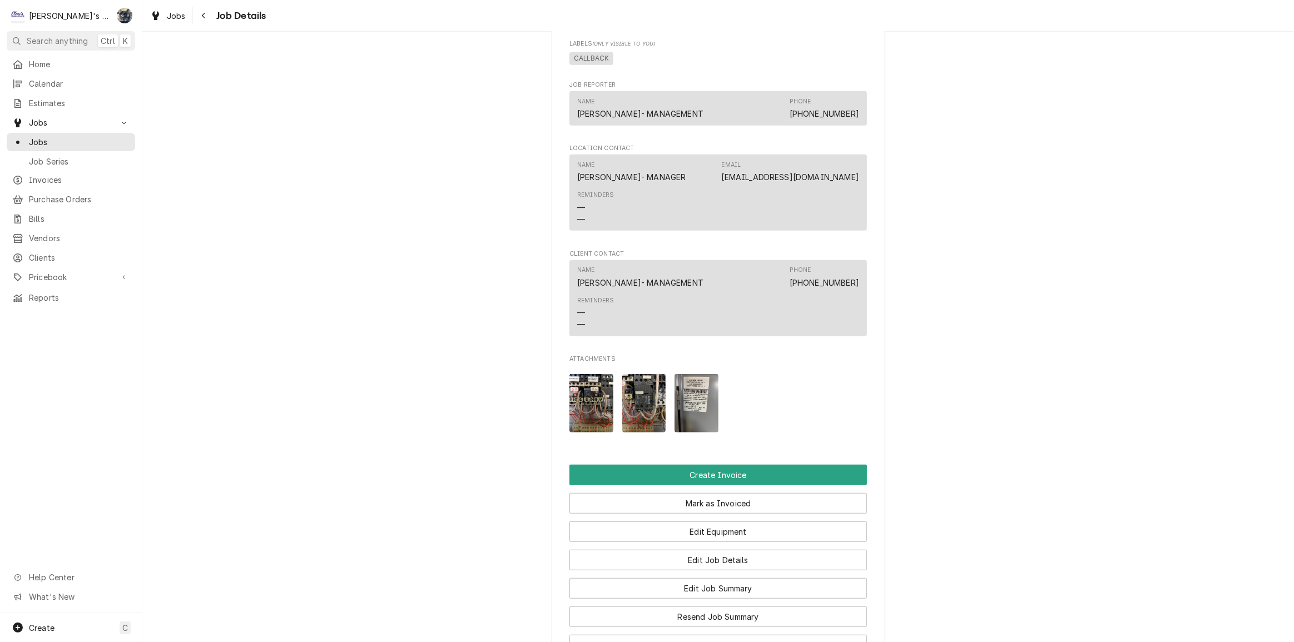
click at [647, 412] on img "Attachments" at bounding box center [644, 403] width 44 height 58
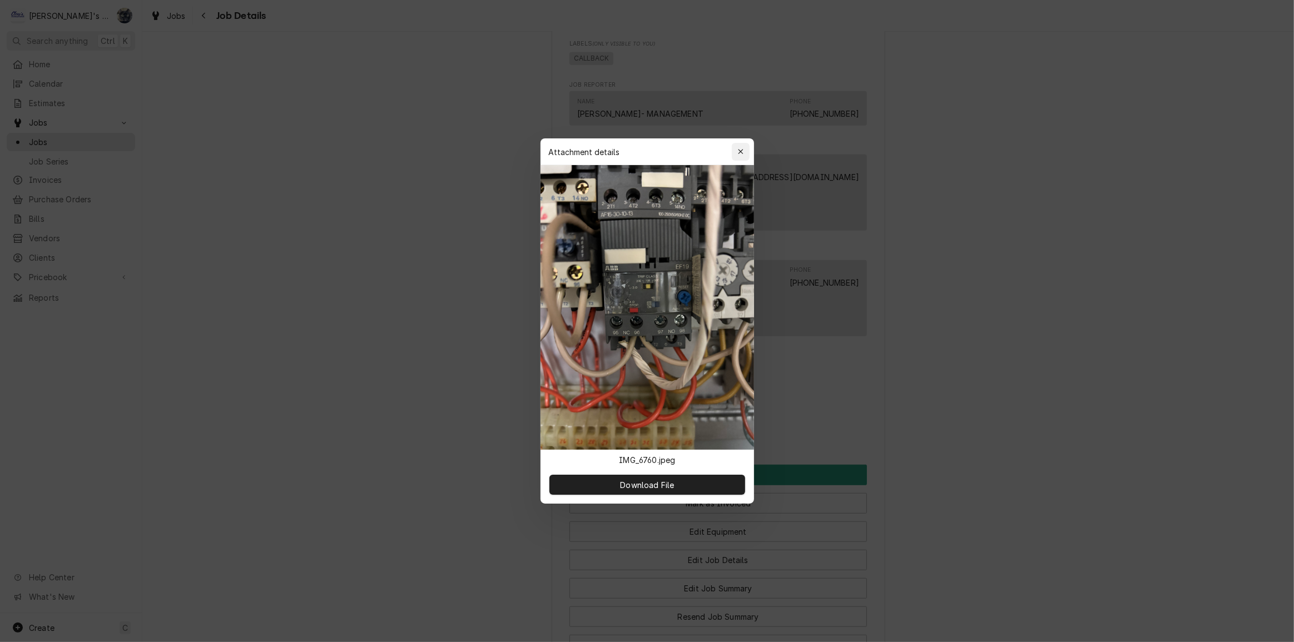
click at [741, 151] on icon "button" at bounding box center [740, 151] width 5 height 5
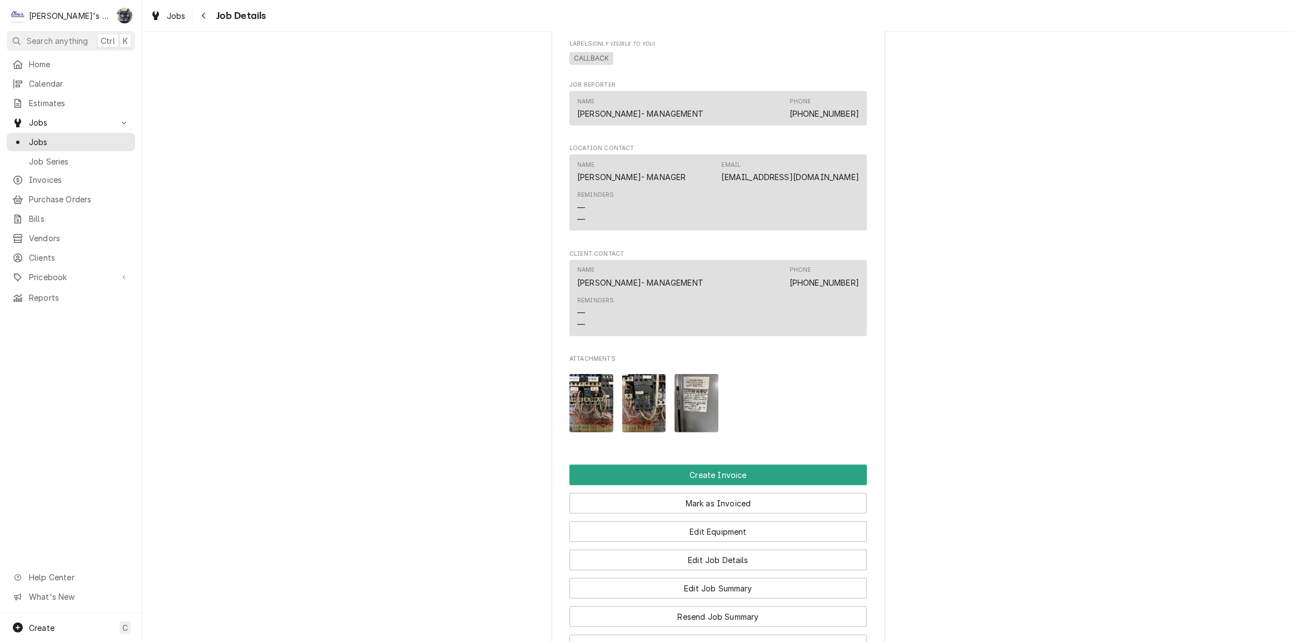
click at [594, 431] on img "Attachments" at bounding box center [592, 403] width 44 height 58
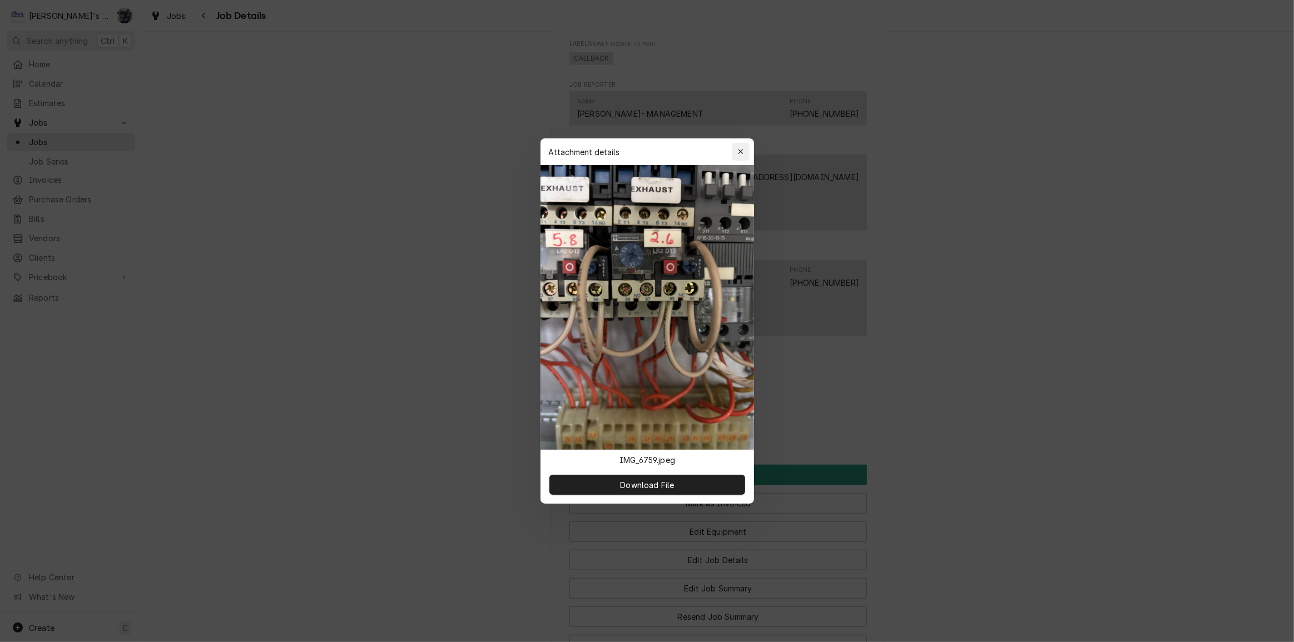
click at [741, 152] on icon "button" at bounding box center [740, 151] width 5 height 5
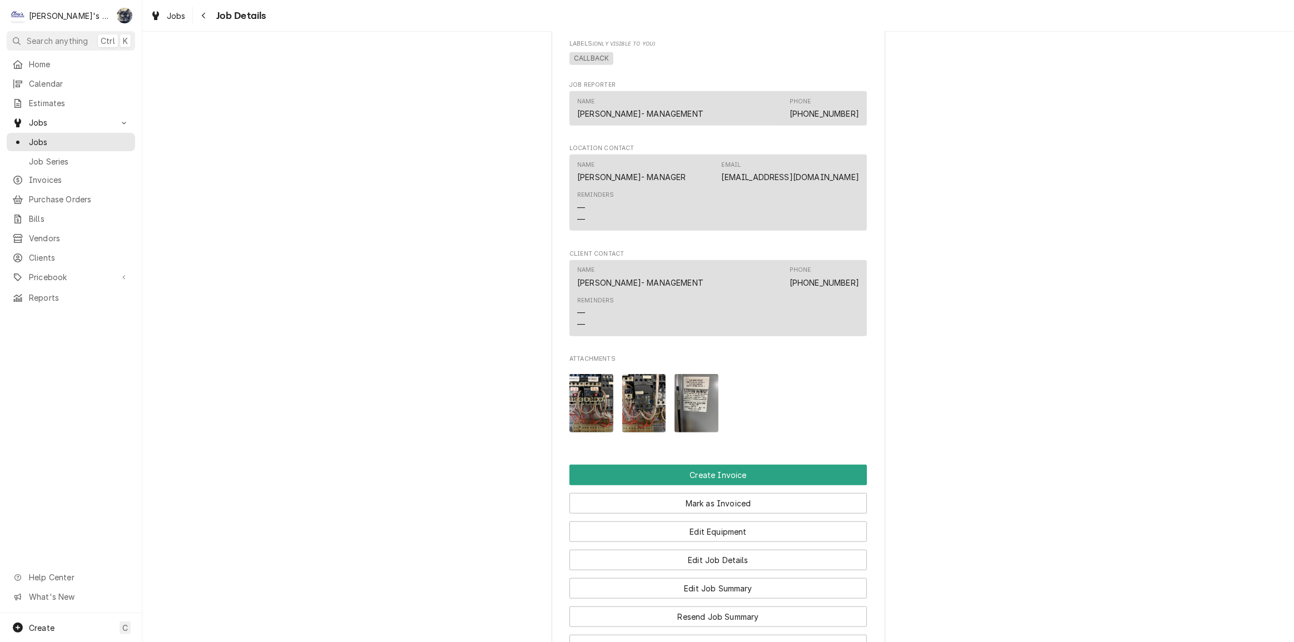
click at [647, 421] on img "Attachments" at bounding box center [644, 403] width 44 height 58
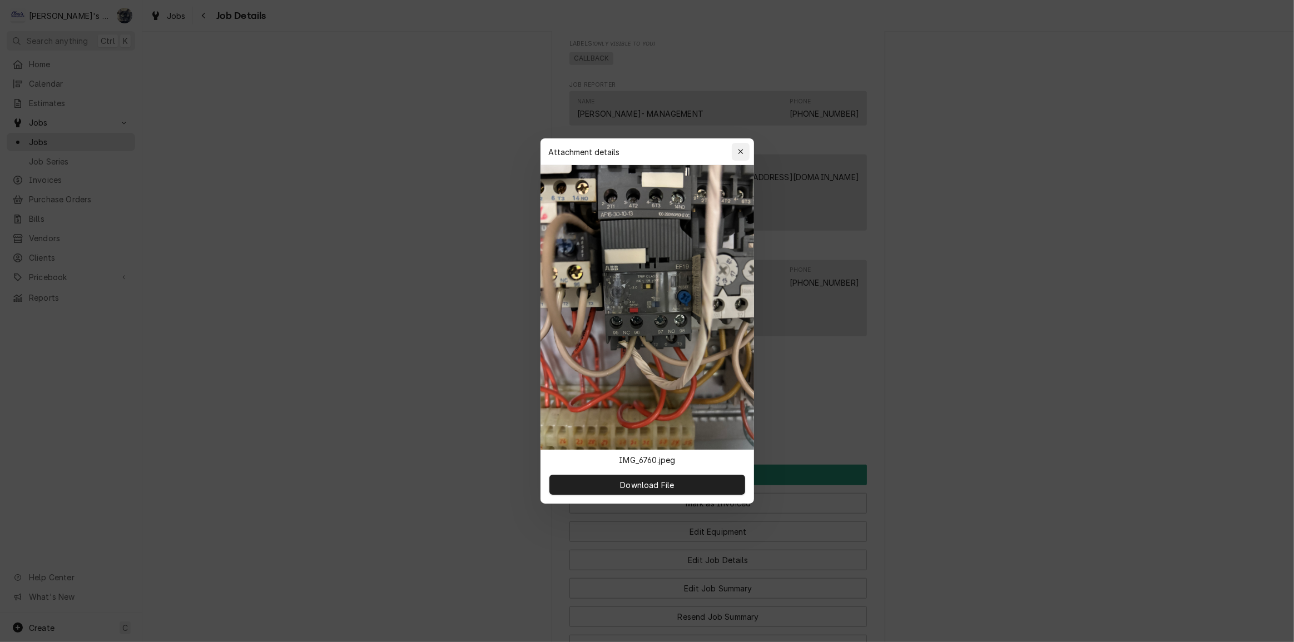
click at [742, 150] on icon "button" at bounding box center [740, 151] width 5 height 5
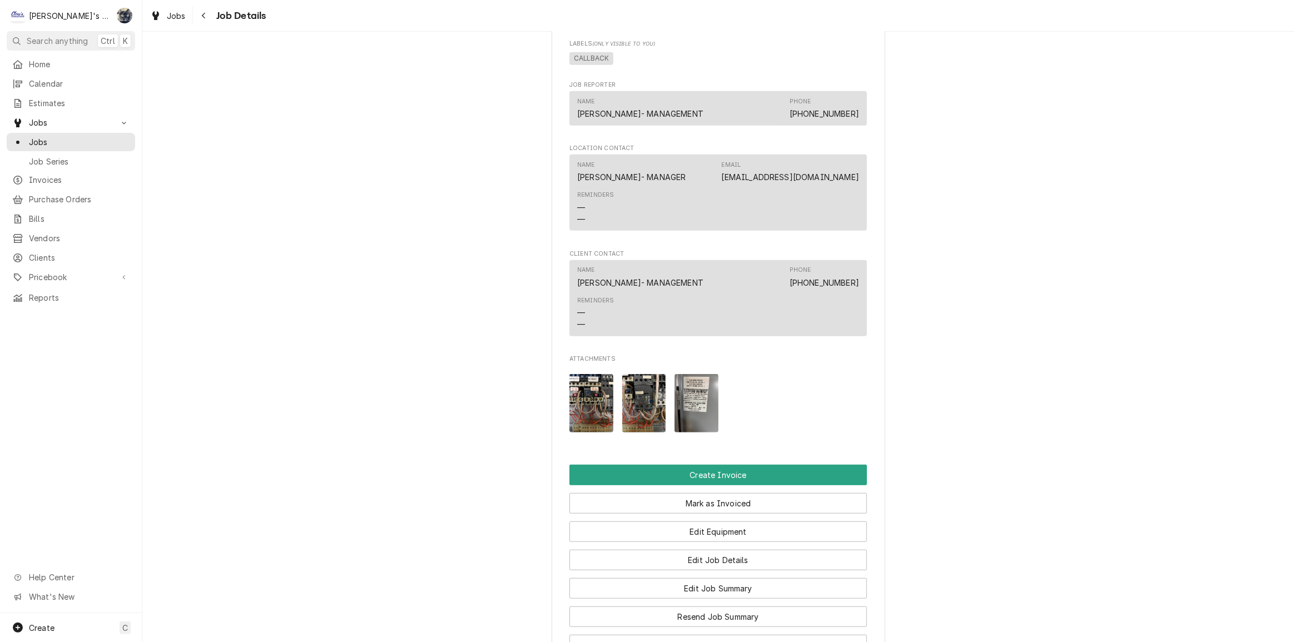
click at [685, 423] on img "Attachments" at bounding box center [697, 403] width 44 height 58
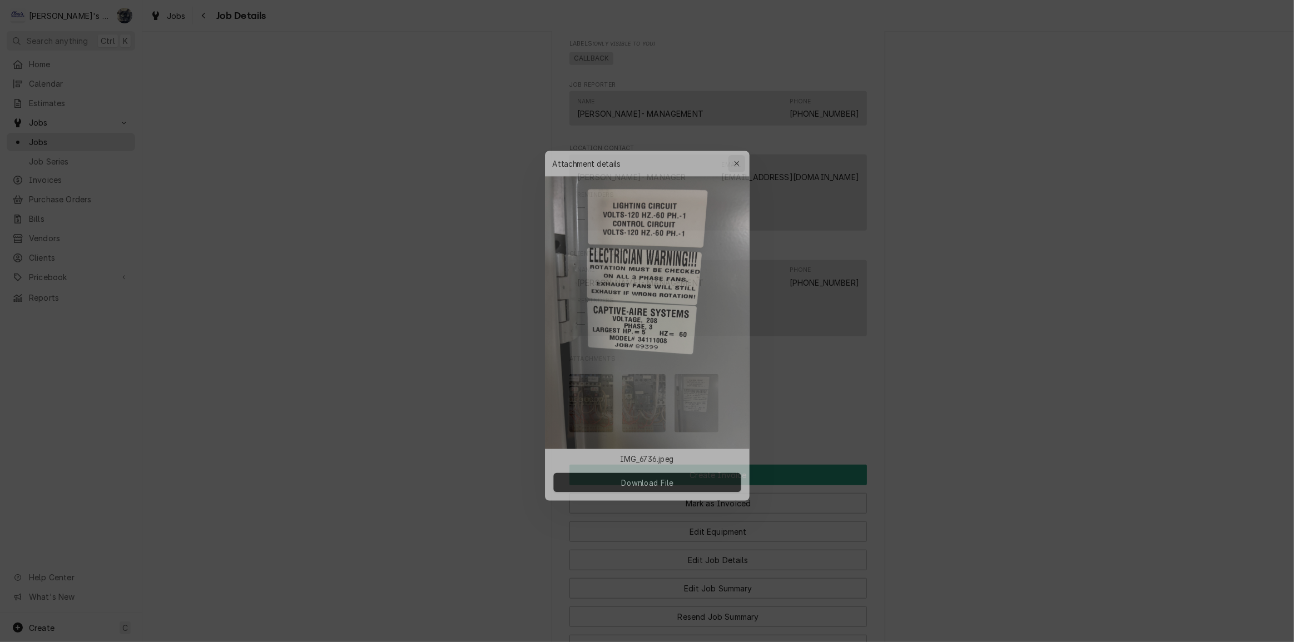
click at [743, 150] on icon "button" at bounding box center [740, 152] width 6 height 8
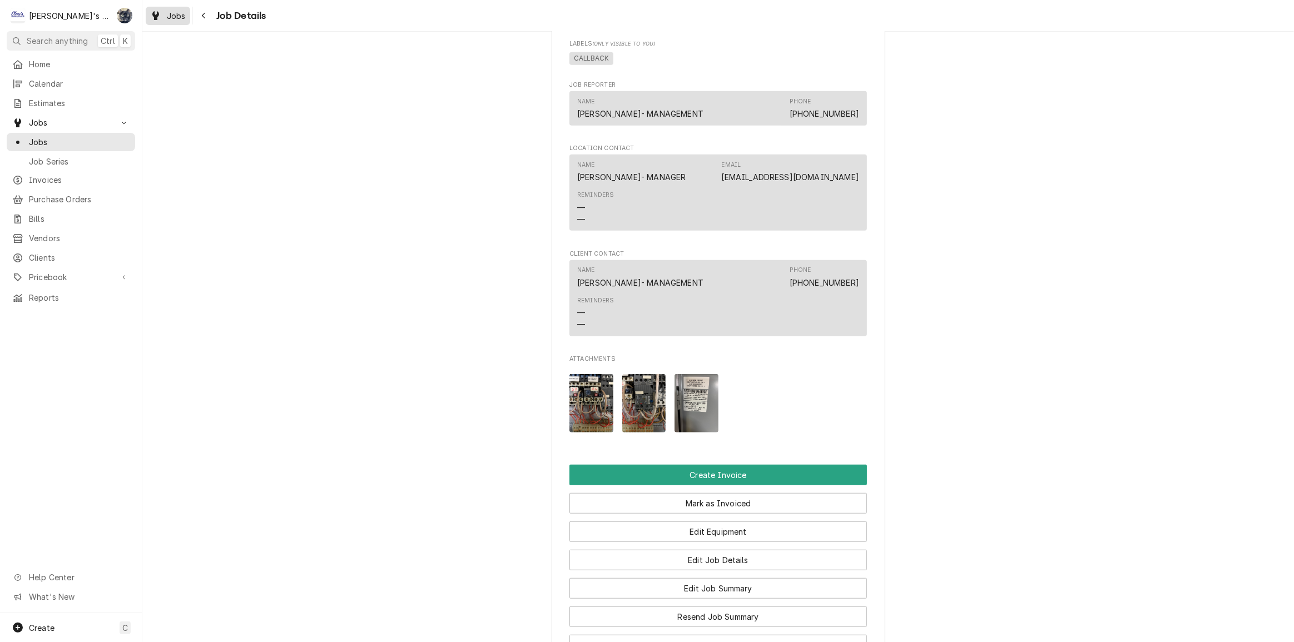
click at [160, 16] on div "Dynamic Content Wrapper" at bounding box center [155, 15] width 11 height 13
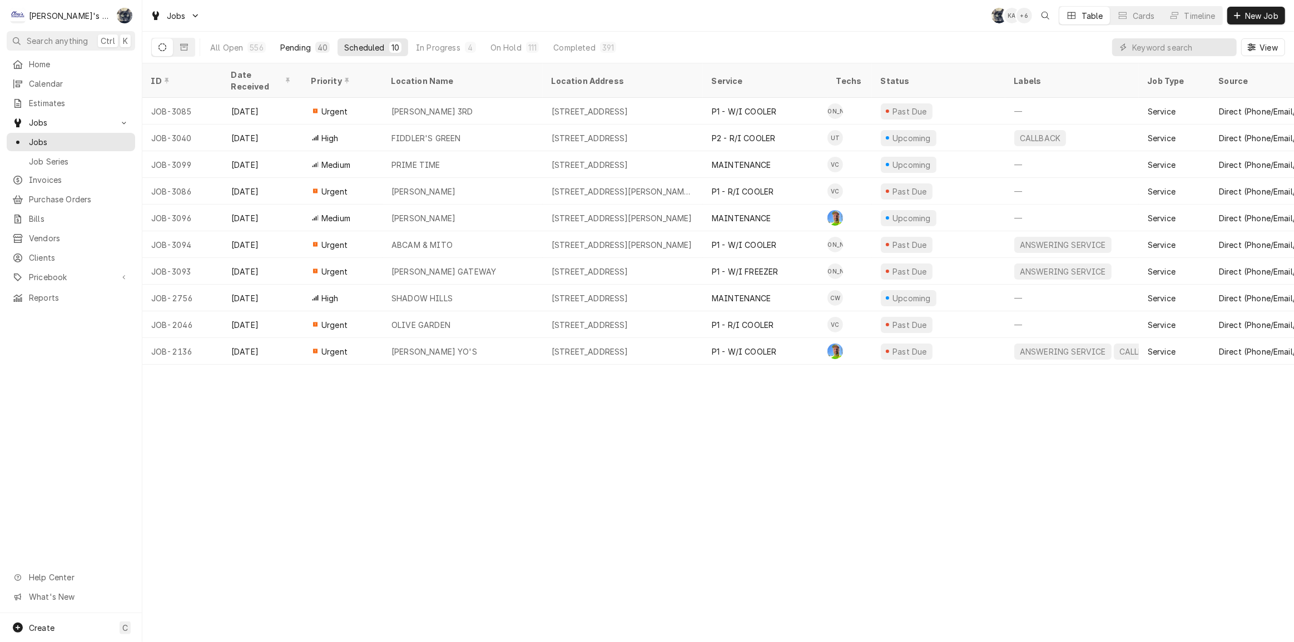
click at [311, 49] on button "Pending 40" at bounding box center [305, 47] width 63 height 18
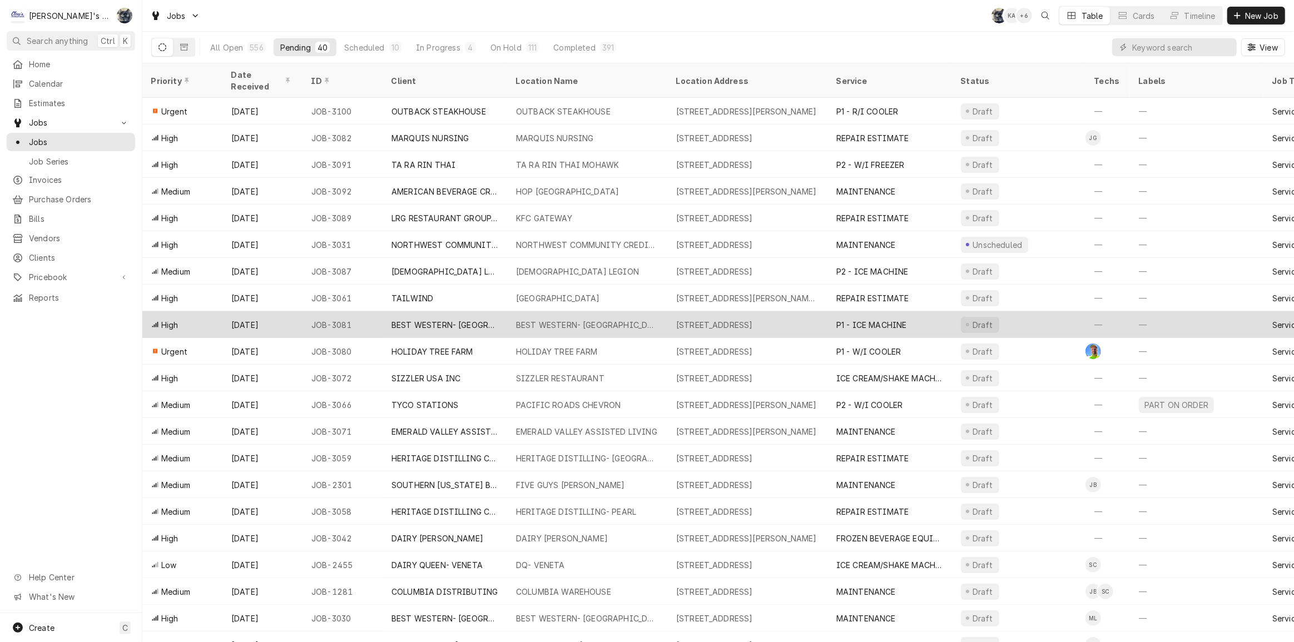
click at [498, 311] on div "BEST WESTERN- [GEOGRAPHIC_DATA]" at bounding box center [445, 324] width 125 height 27
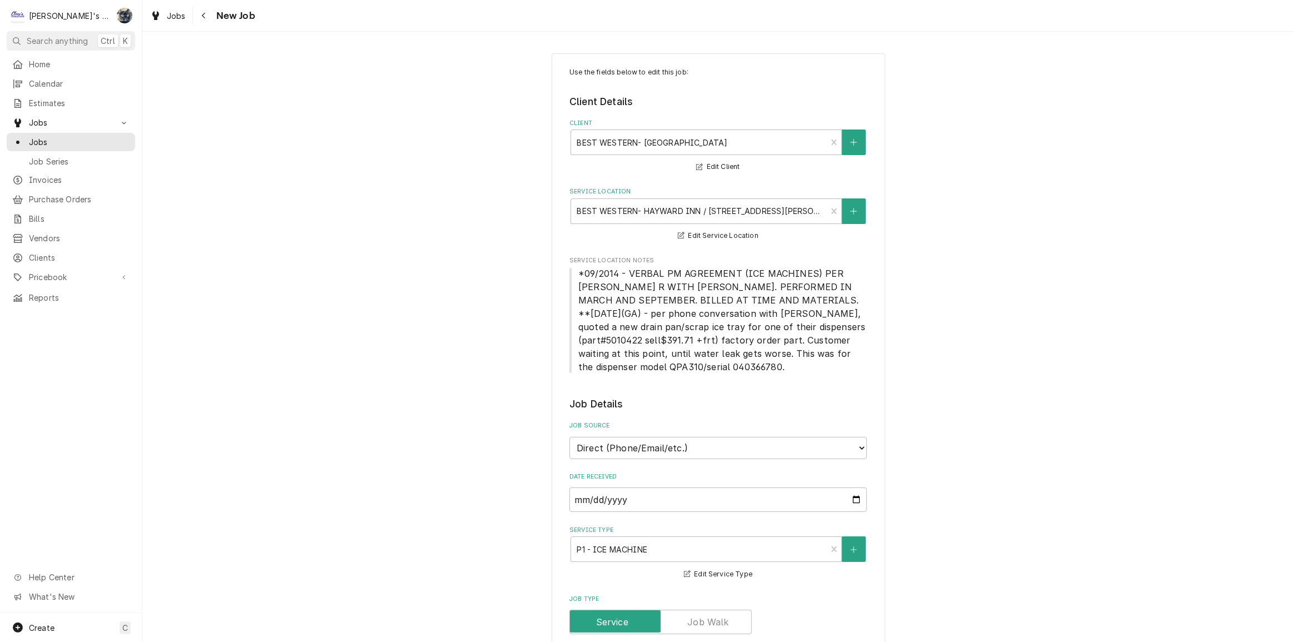
type textarea "x"
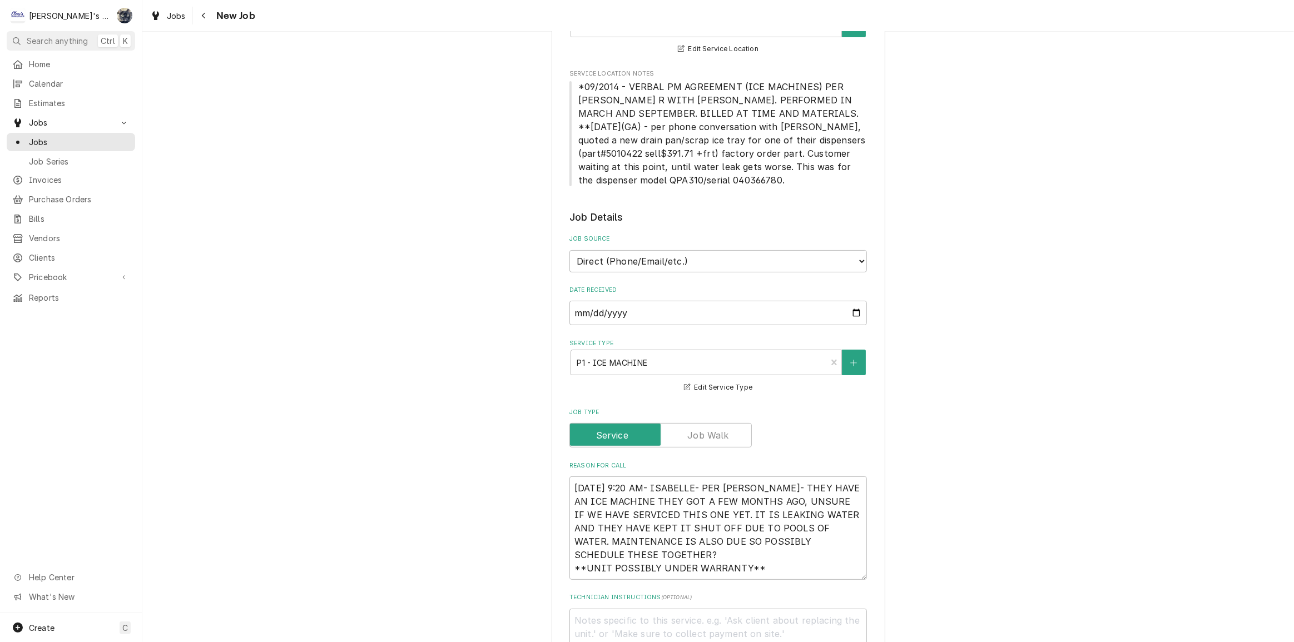
scroll to position [455, 0]
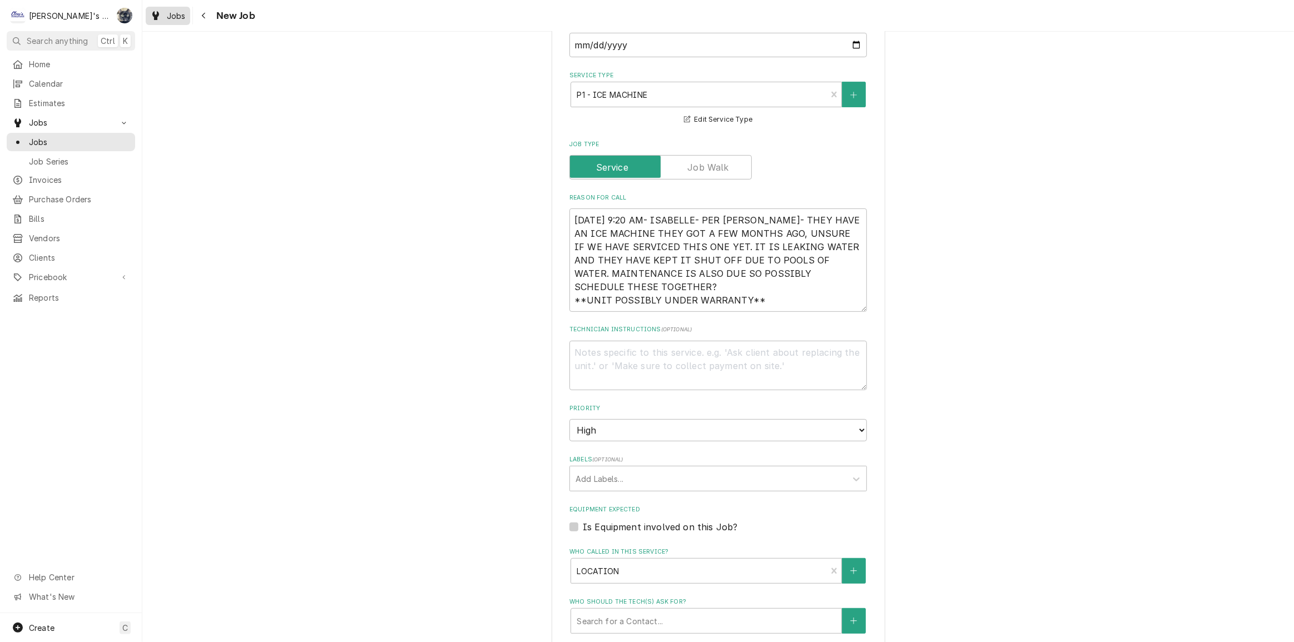
click at [173, 15] on span "Jobs" at bounding box center [176, 16] width 19 height 12
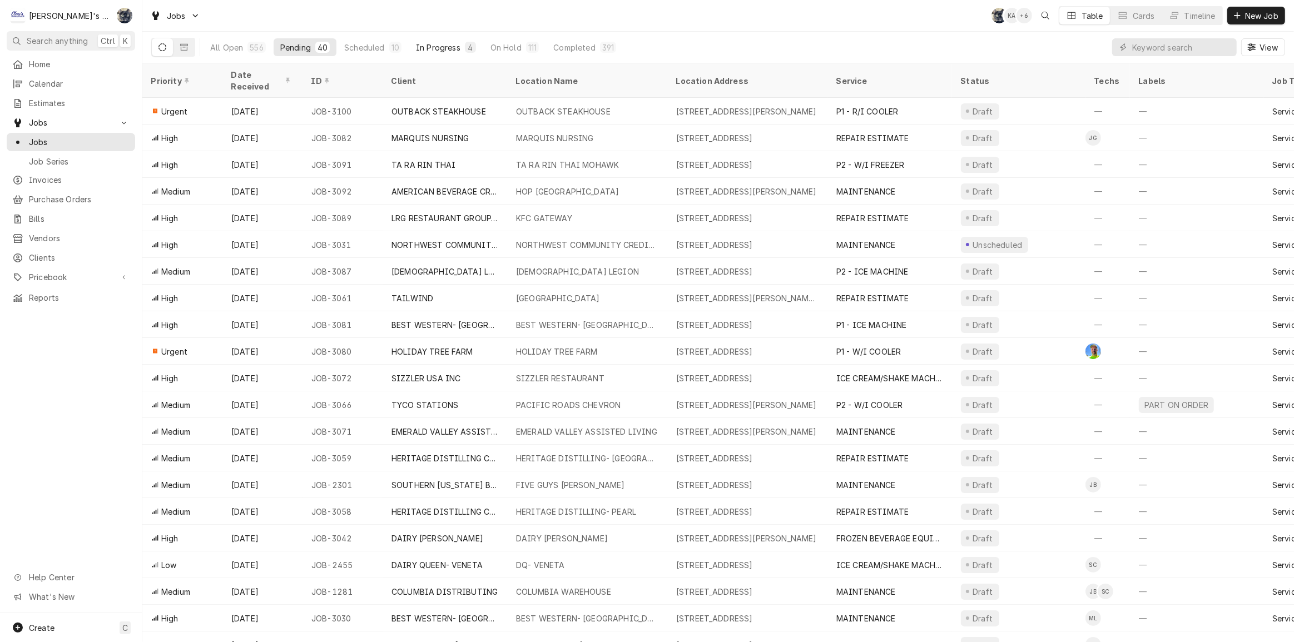
click at [437, 42] on div "In Progress" at bounding box center [438, 48] width 44 height 12
